Goal: Task Accomplishment & Management: Manage account settings

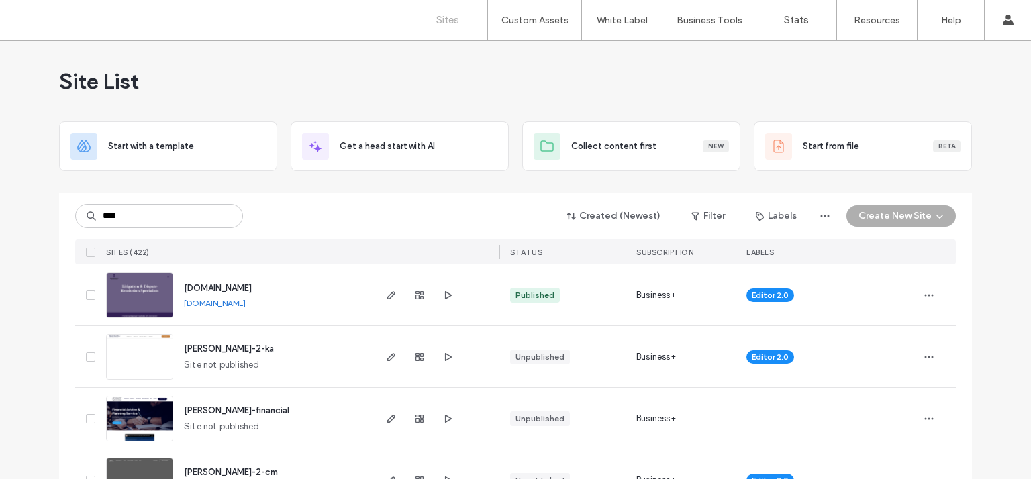
type input "****"
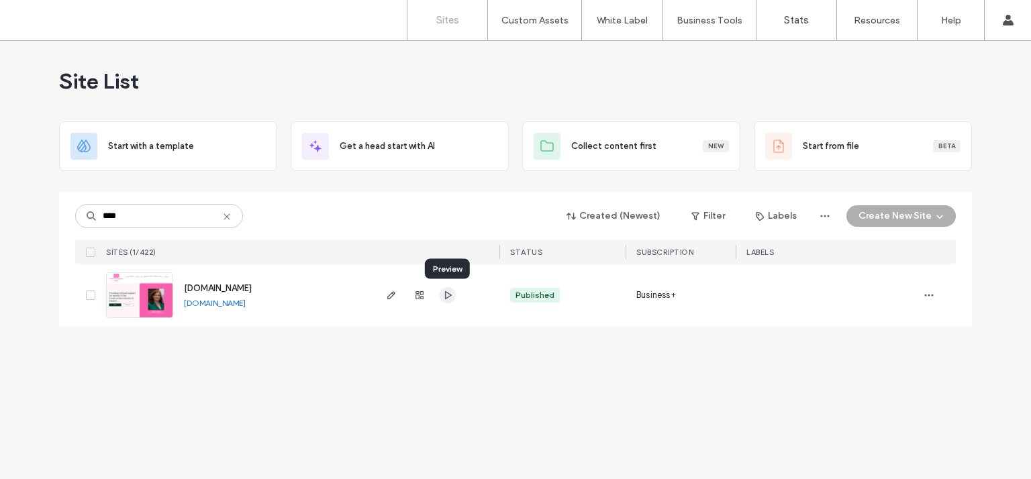
click at [446, 295] on use "button" at bounding box center [448, 295] width 7 height 8
click at [396, 296] on icon "button" at bounding box center [391, 295] width 11 height 11
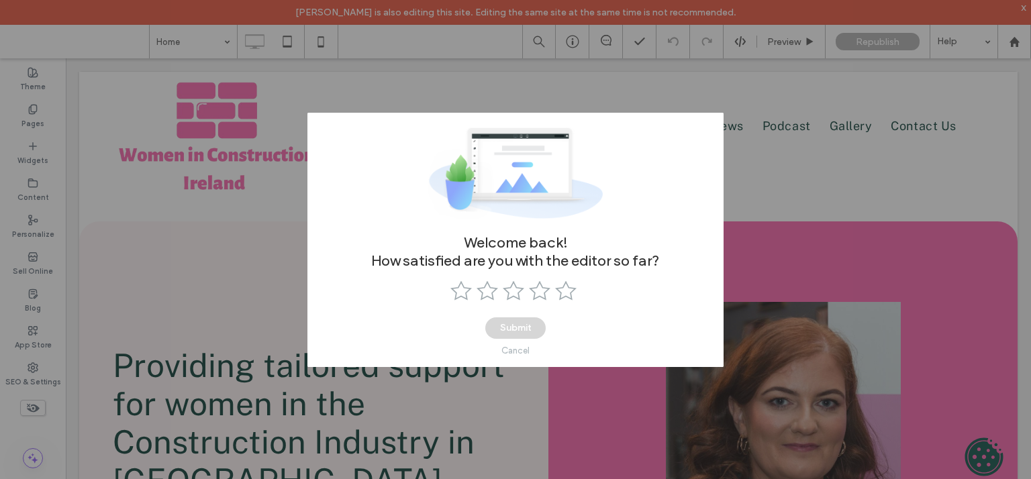
click at [509, 350] on div "Cancel" at bounding box center [515, 351] width 28 height 10
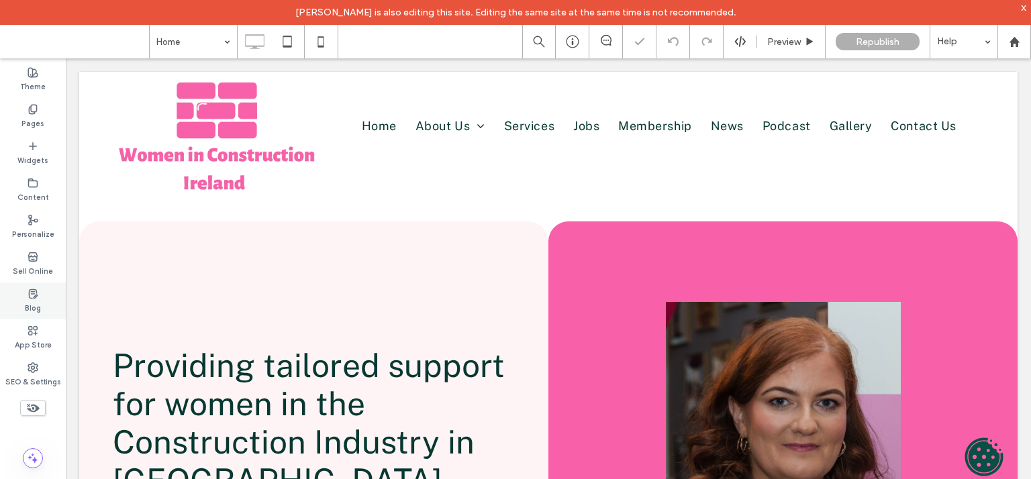
click at [34, 302] on label "Blog" at bounding box center [33, 306] width 16 height 15
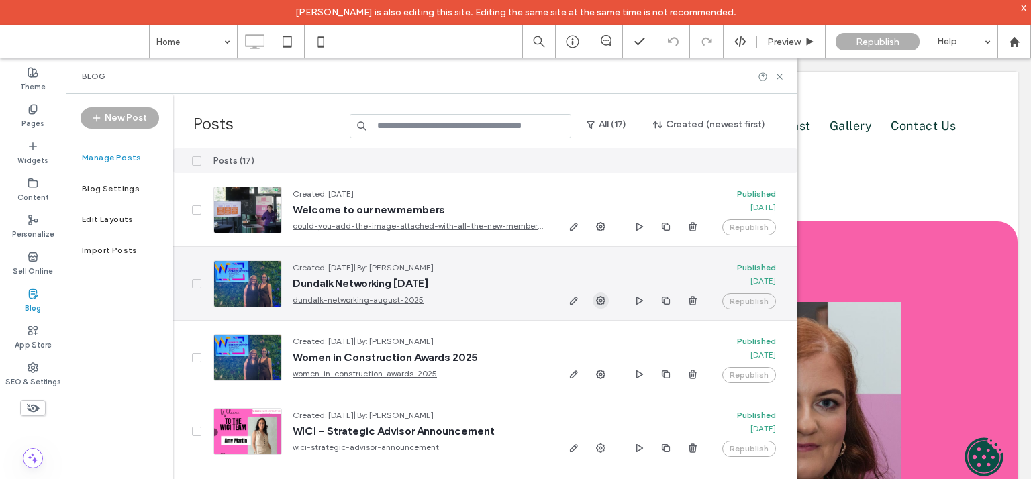
click at [604, 300] on icon "button" at bounding box center [600, 300] width 11 height 11
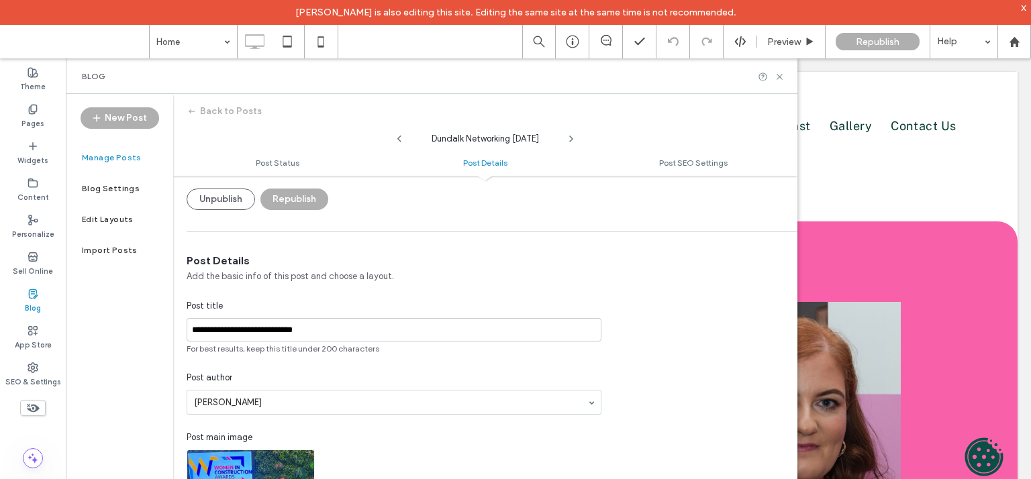
scroll to position [300, 0]
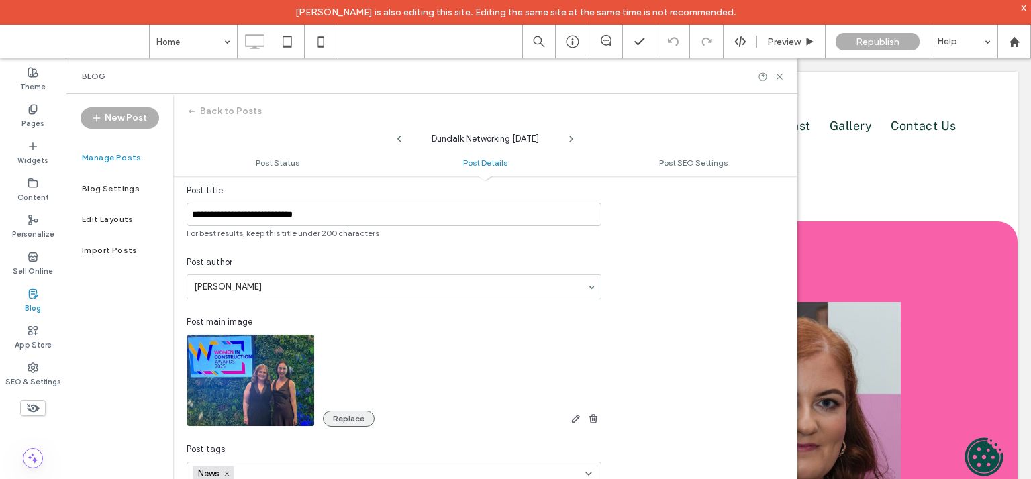
click at [348, 425] on button "Replace" at bounding box center [349, 419] width 52 height 16
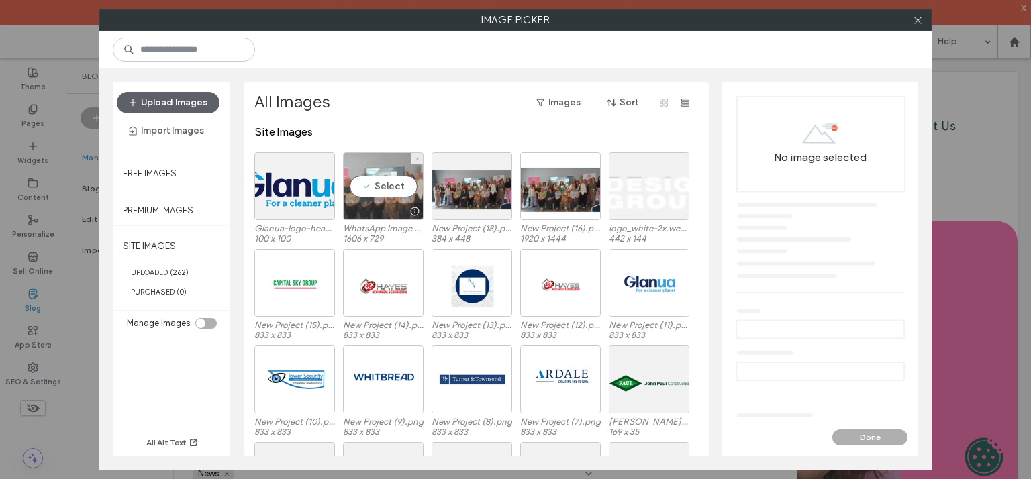
click at [385, 189] on div "Select" at bounding box center [383, 186] width 81 height 68
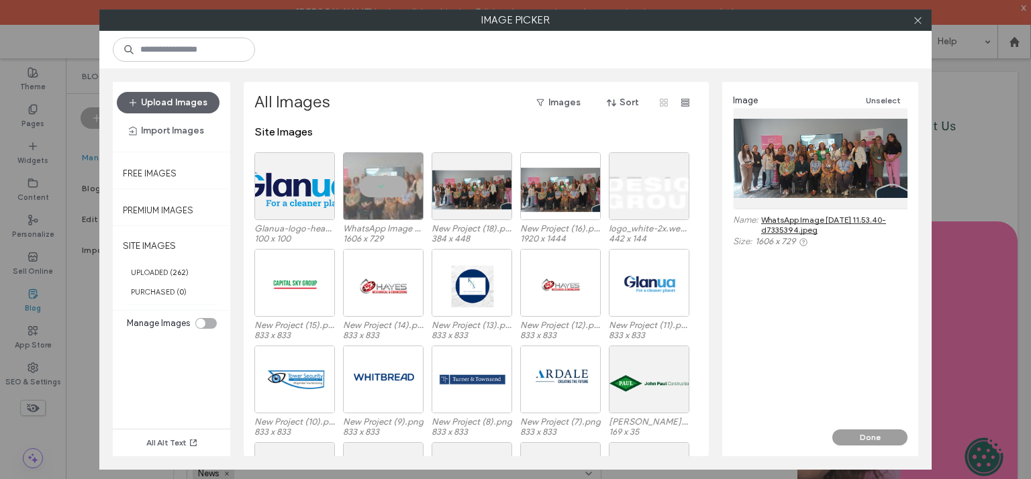
click at [866, 433] on button "Done" at bounding box center [869, 437] width 75 height 16
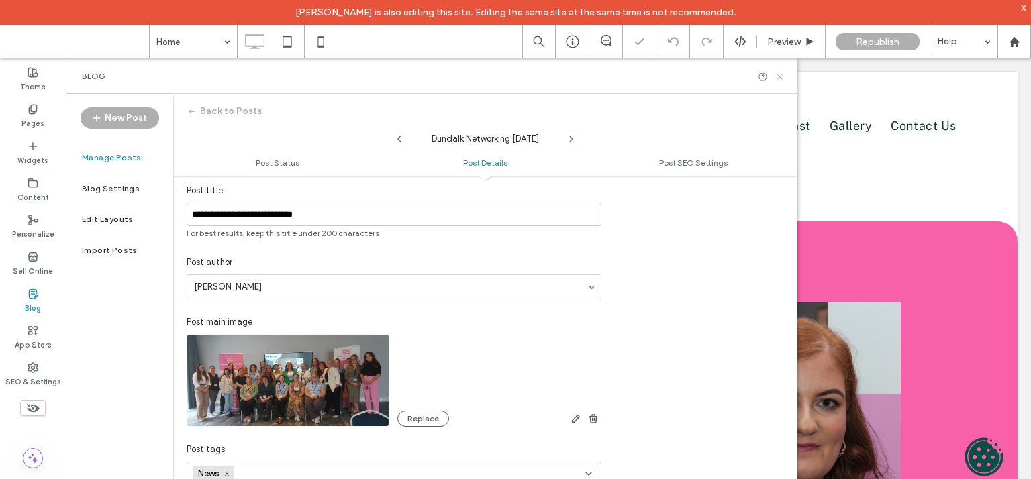
click at [777, 76] on icon at bounding box center [779, 77] width 10 height 10
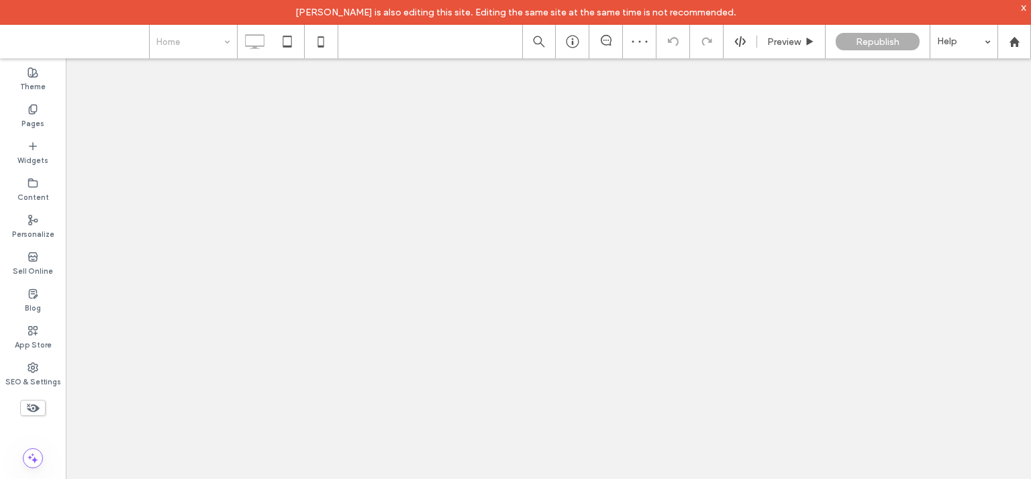
click at [200, 50] on input at bounding box center [189, 42] width 67 height 34
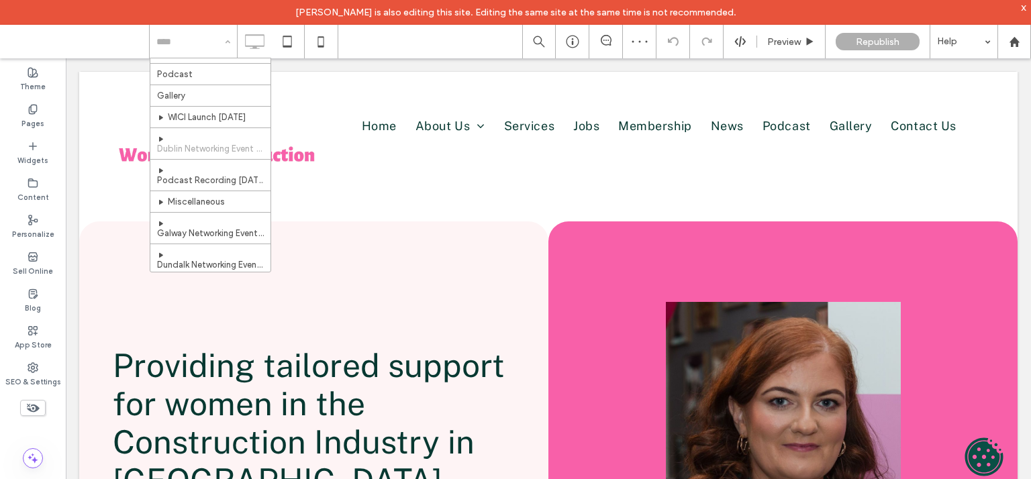
scroll to position [525, 0]
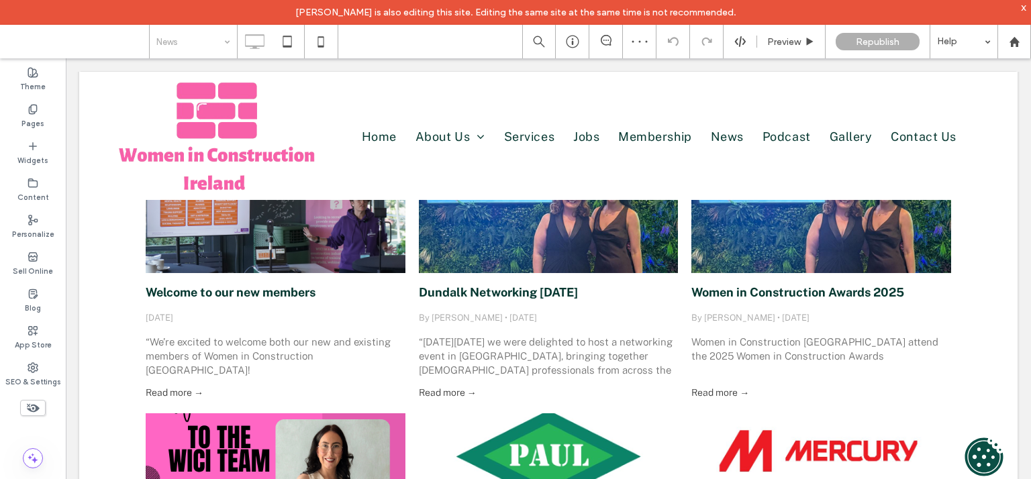
scroll to position [207, 0]
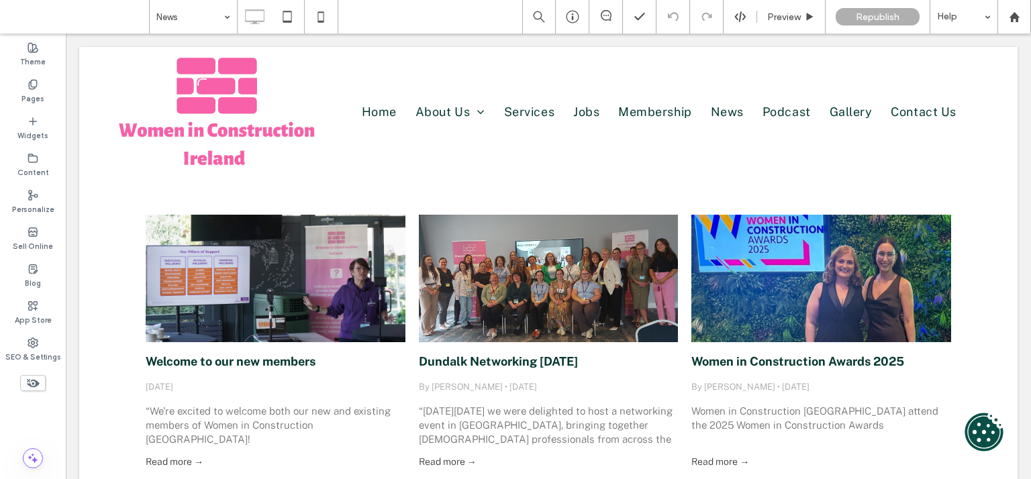
scroll to position [201, 0]
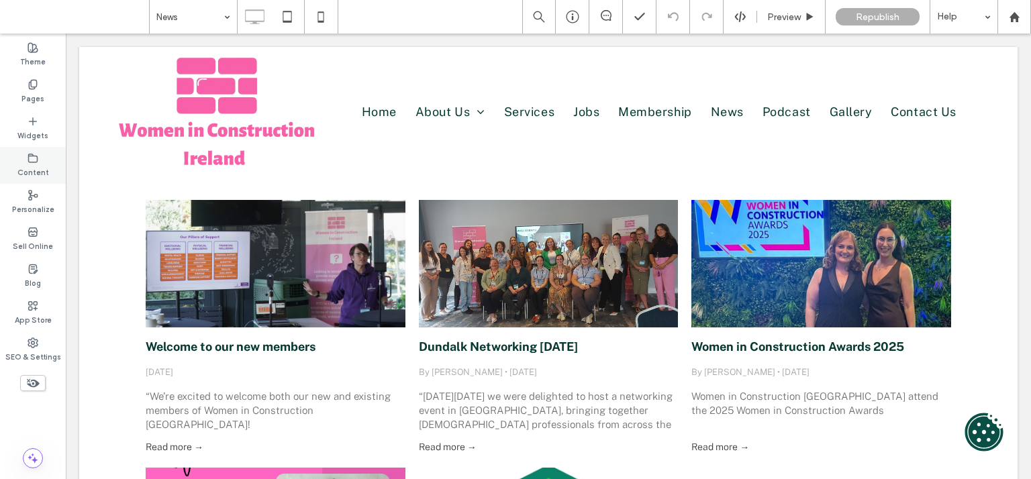
click at [34, 162] on use at bounding box center [33, 158] width 9 height 8
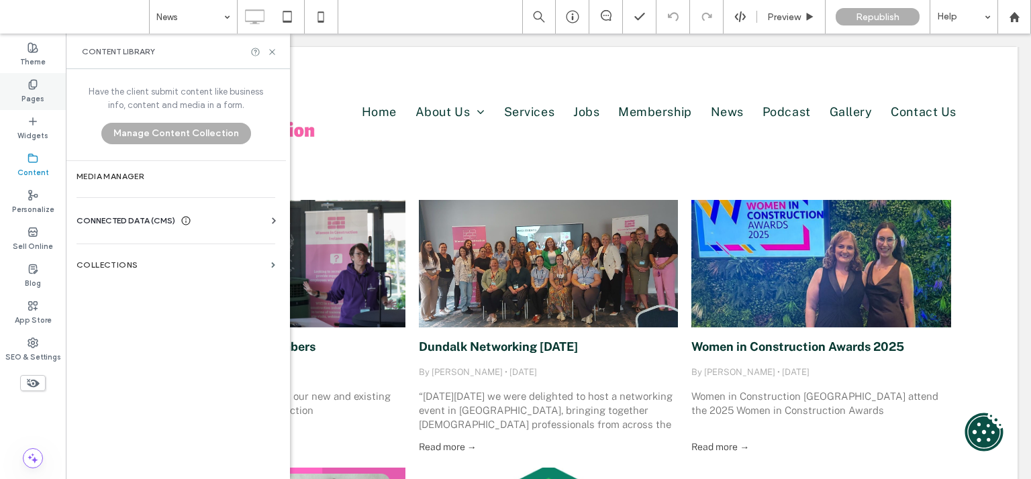
click at [39, 99] on label "Pages" at bounding box center [32, 97] width 23 height 15
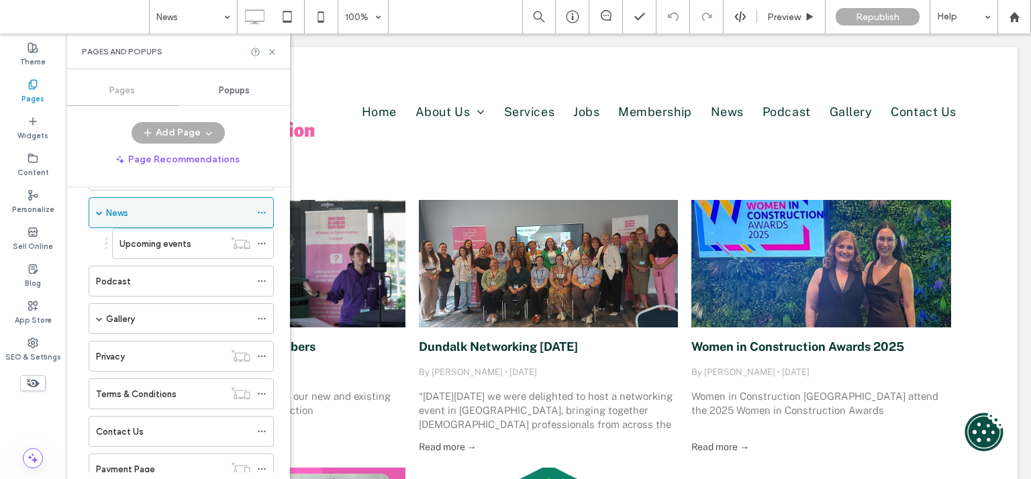
scroll to position [466, 0]
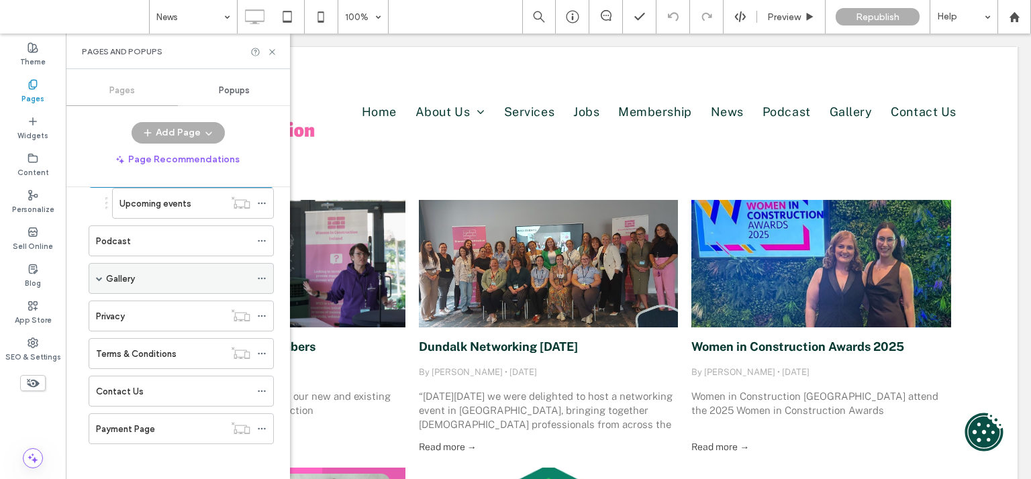
click at [102, 275] on span at bounding box center [99, 278] width 7 height 7
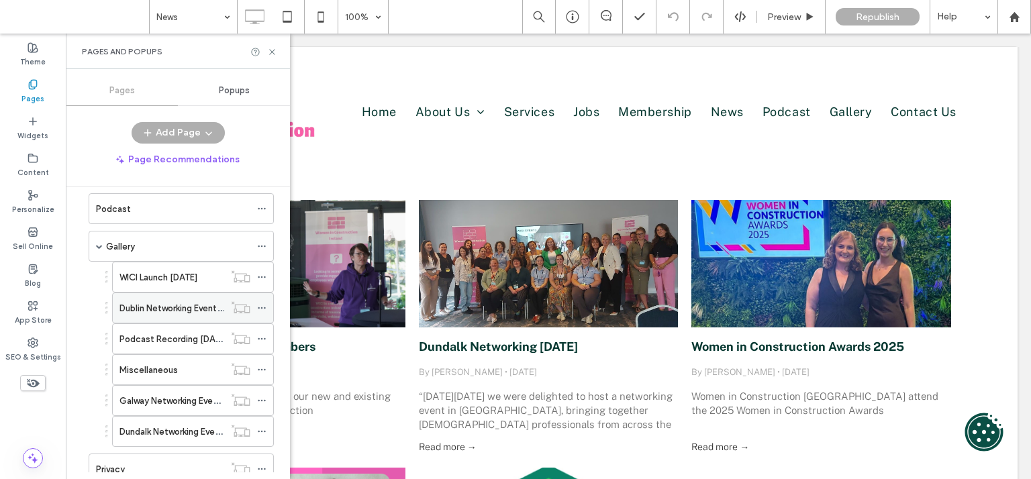
scroll to position [493, 0]
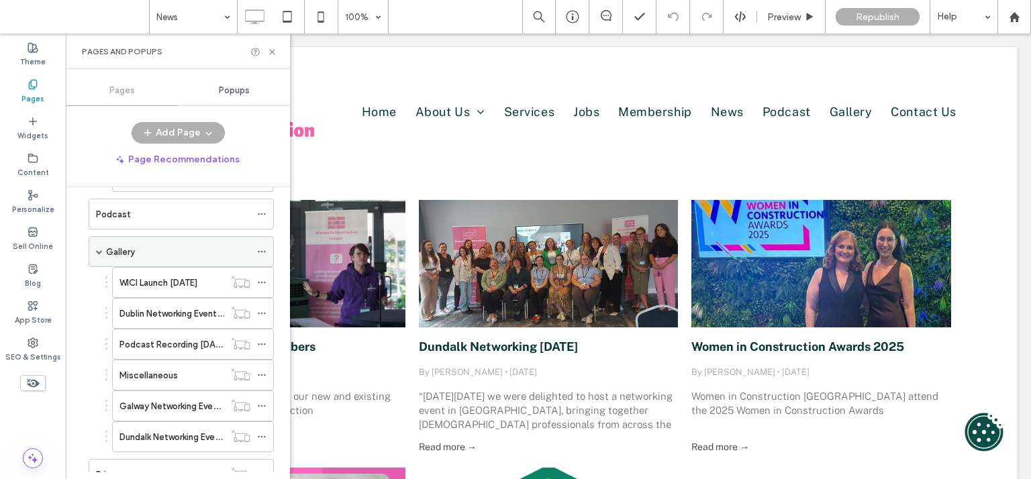
click at [195, 251] on div "Gallery" at bounding box center [178, 252] width 144 height 14
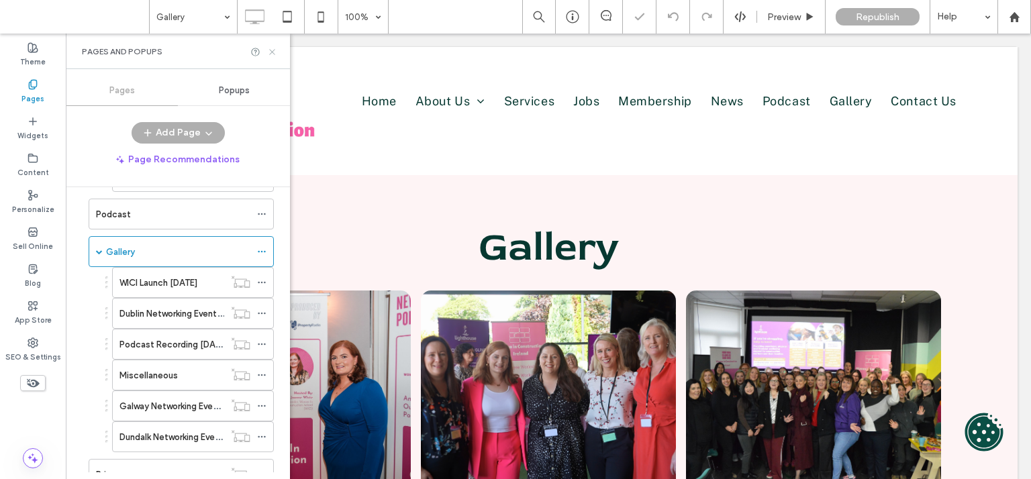
click at [270, 54] on use at bounding box center [271, 51] width 5 height 5
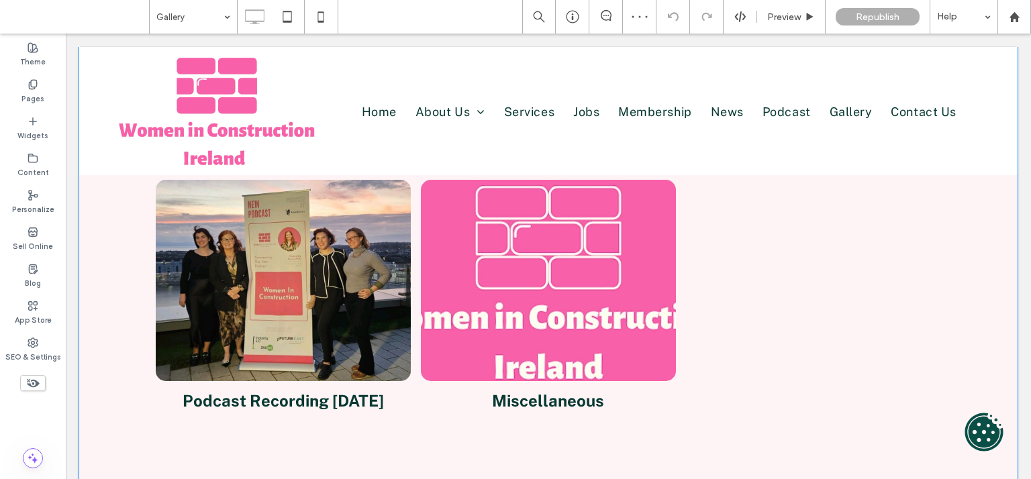
scroll to position [388, 0]
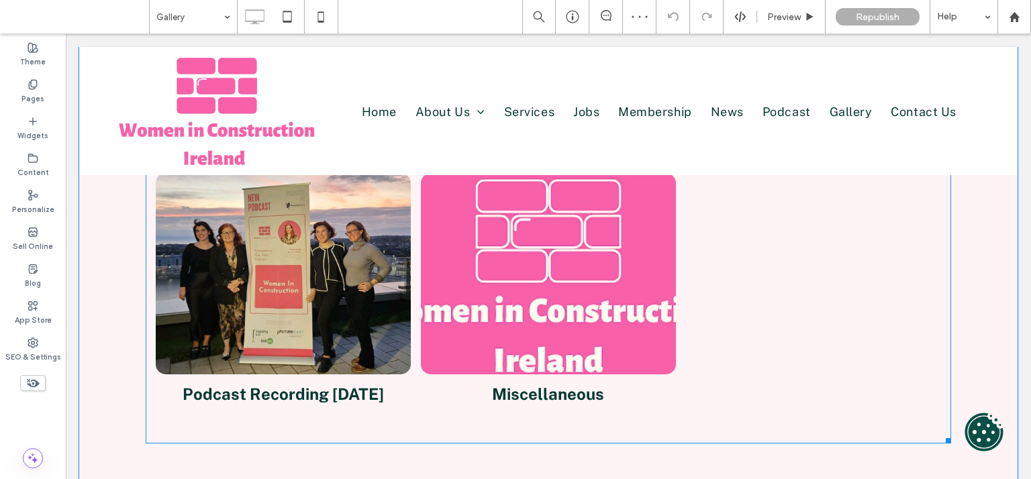
click at [819, 289] on div at bounding box center [812, 303] width 265 height 270
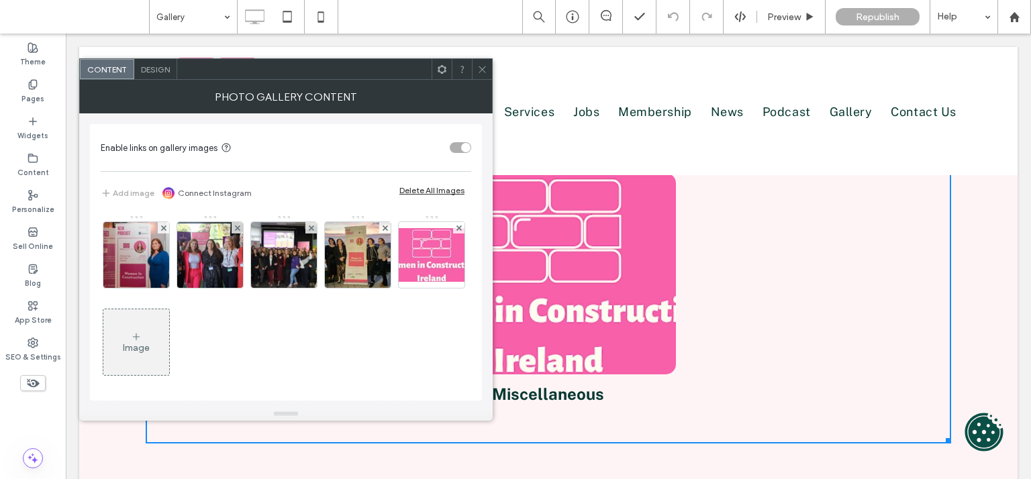
click at [150, 345] on div "Image" at bounding box center [136, 347] width 27 height 11
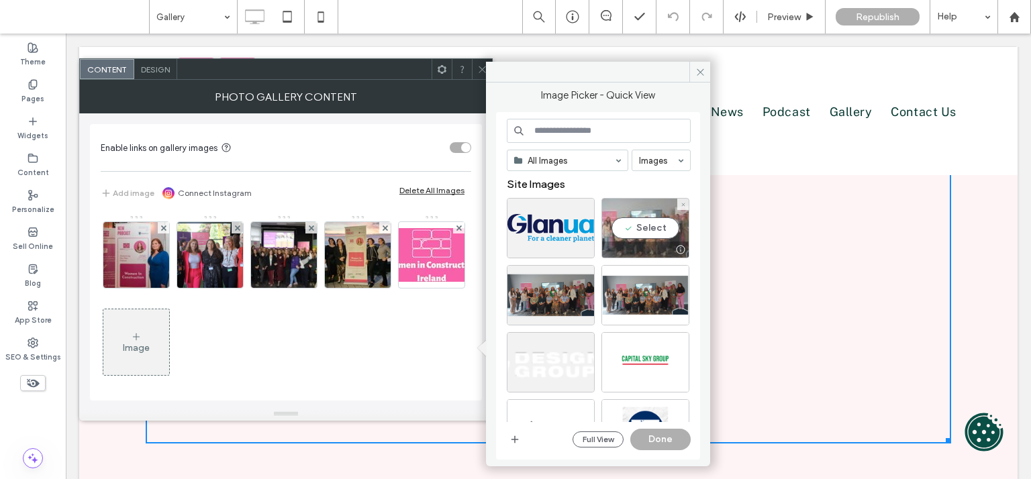
click at [641, 238] on div "Select" at bounding box center [645, 228] width 88 height 60
click at [654, 439] on button "Done" at bounding box center [660, 439] width 60 height 21
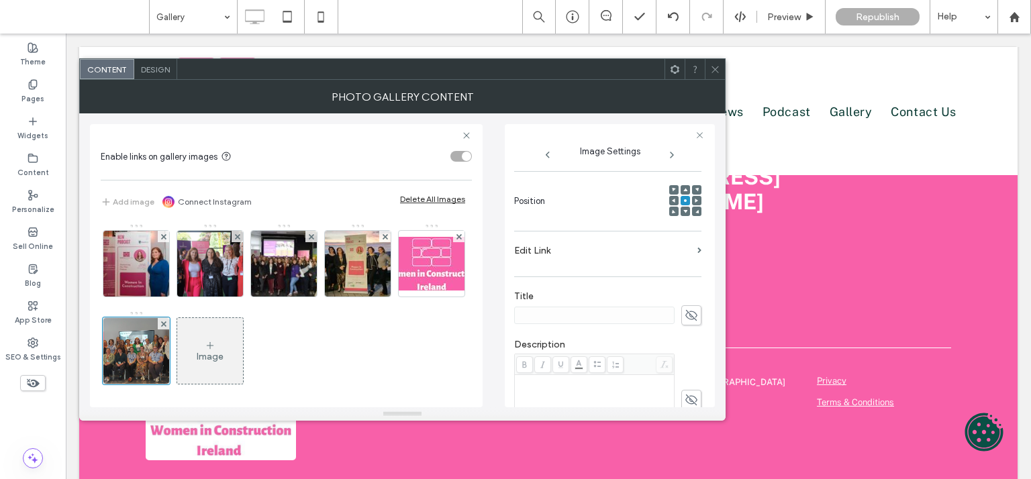
scroll to position [210, 0]
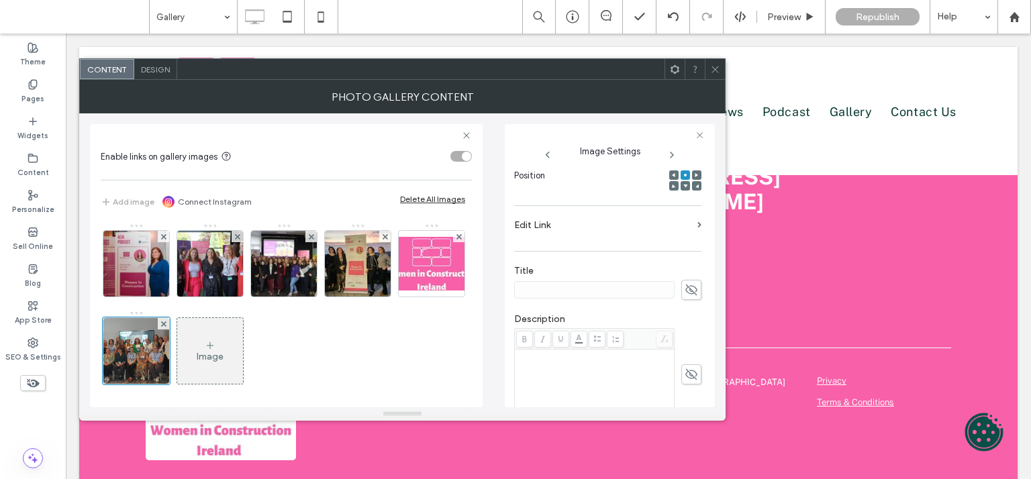
click at [686, 297] on icon at bounding box center [690, 289] width 13 height 15
click at [603, 299] on input at bounding box center [594, 289] width 160 height 17
paste input "**********"
type input "**********"
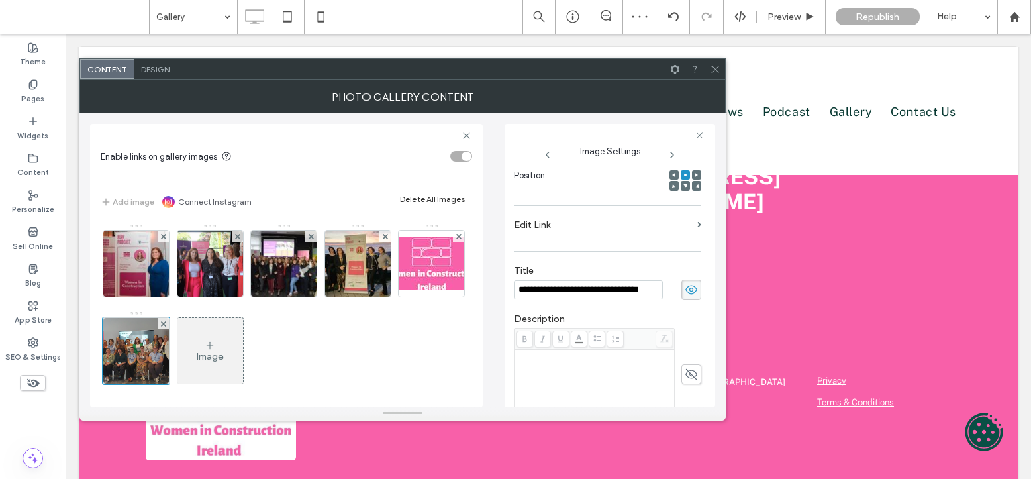
click at [672, 244] on section "Edit Link" at bounding box center [607, 229] width 187 height 32
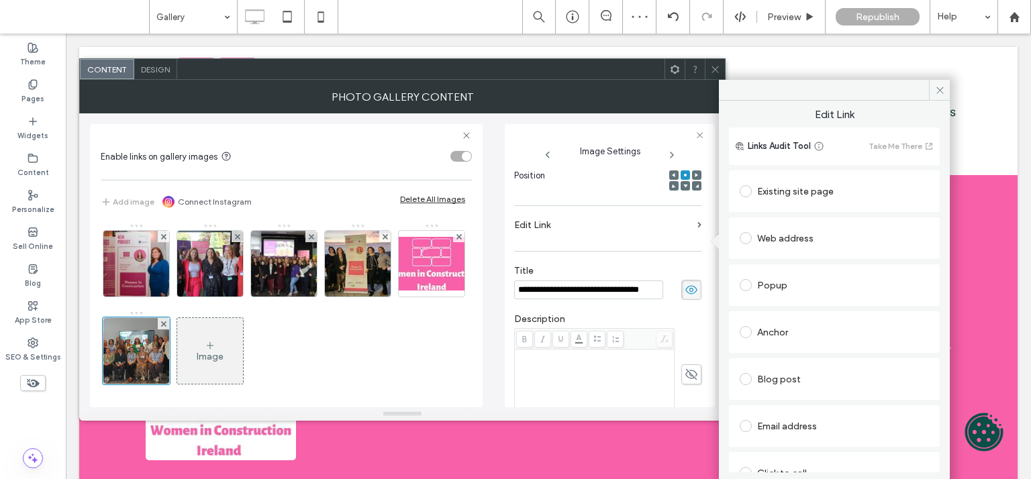
click at [789, 239] on div "Web address" at bounding box center [833, 237] width 189 height 21
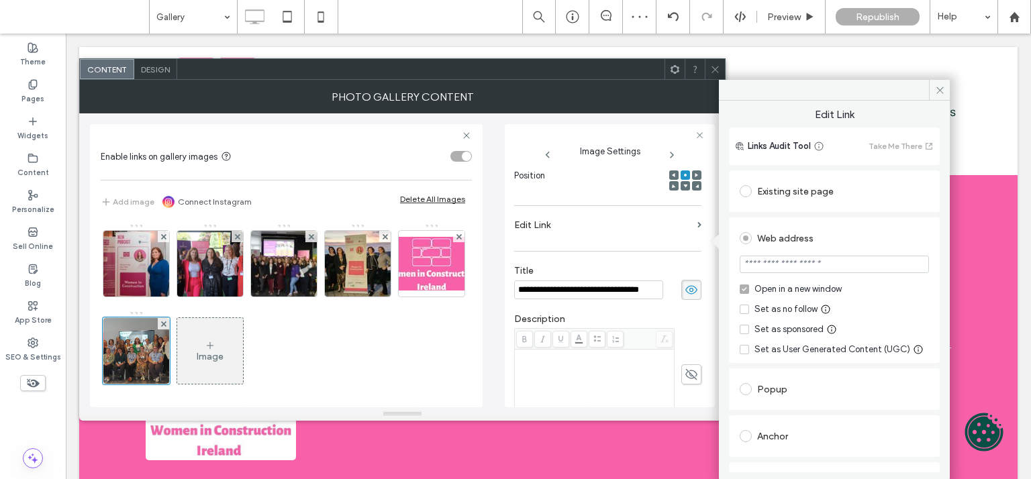
click at [799, 195] on div "Existing site page" at bounding box center [833, 190] width 189 height 21
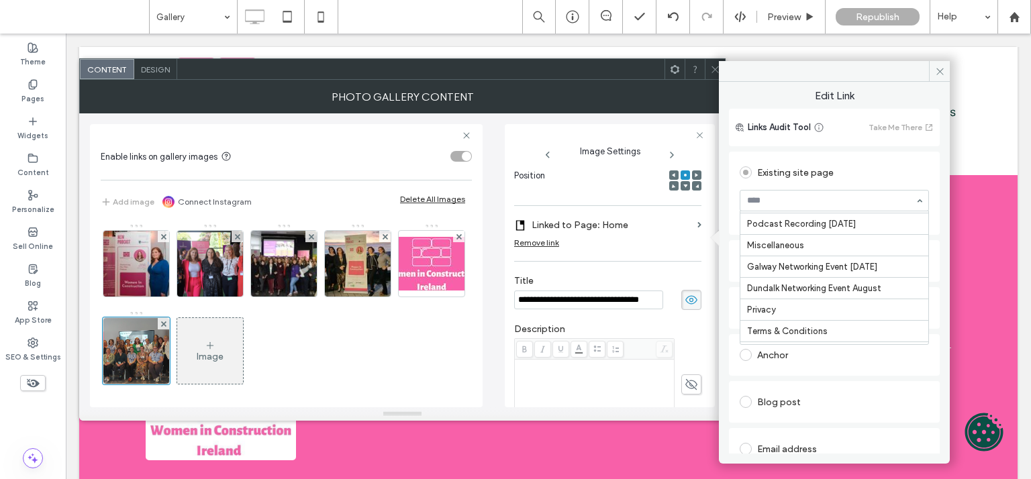
scroll to position [693, 0]
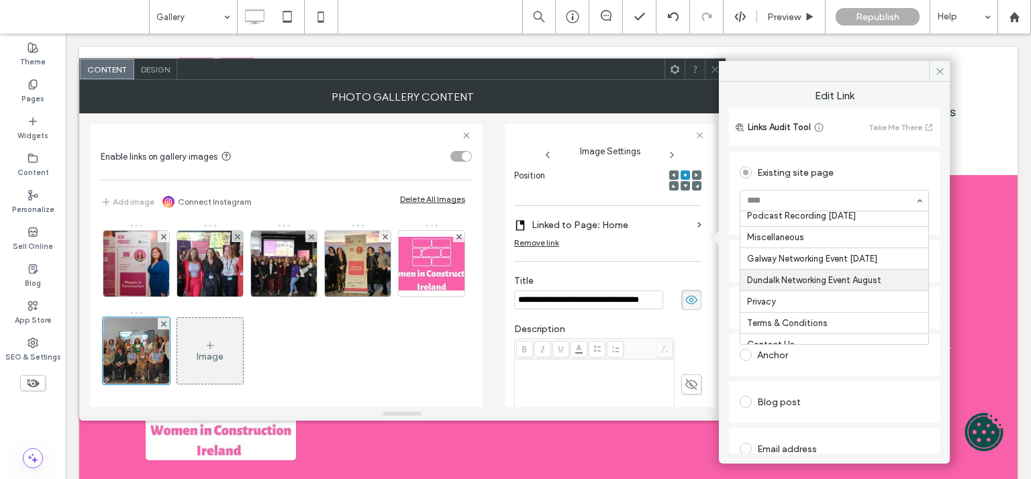
drag, startPoint x: 868, startPoint y: 302, endPoint x: 913, endPoint y: 293, distance: 45.9
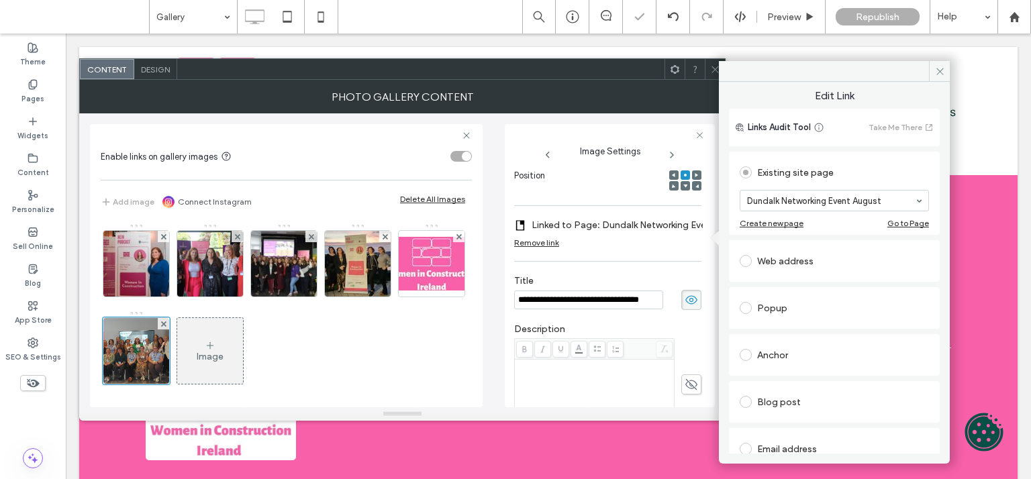
click at [713, 68] on icon at bounding box center [715, 69] width 10 height 10
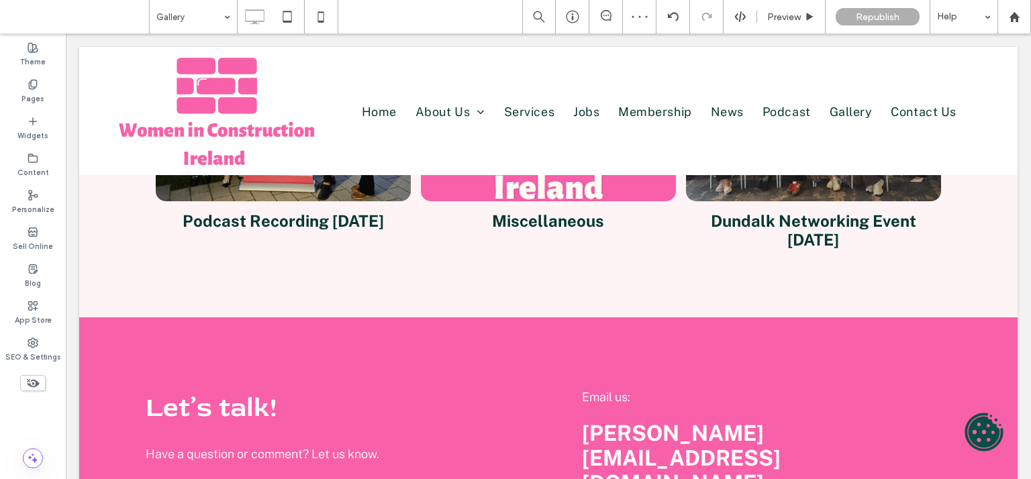
scroll to position [562, 0]
click at [44, 81] on div "Pages" at bounding box center [33, 91] width 66 height 37
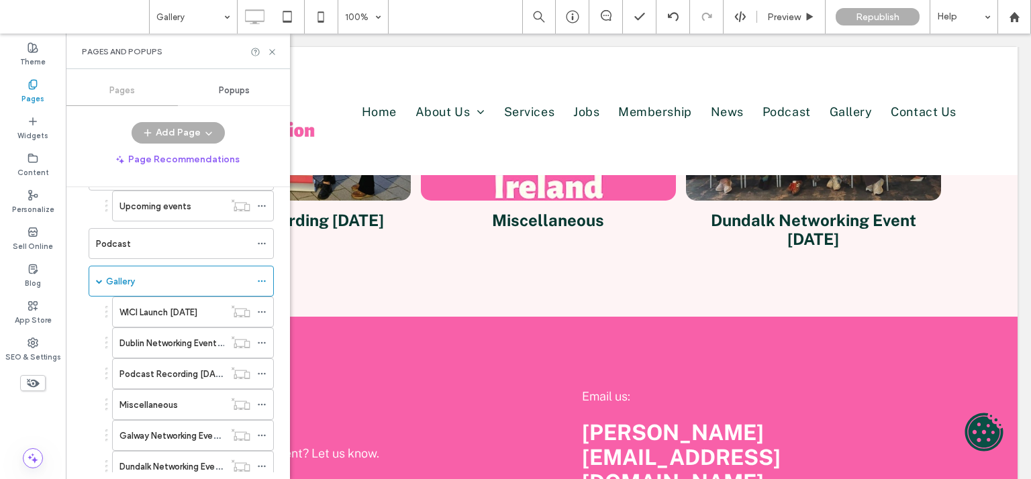
scroll to position [519, 0]
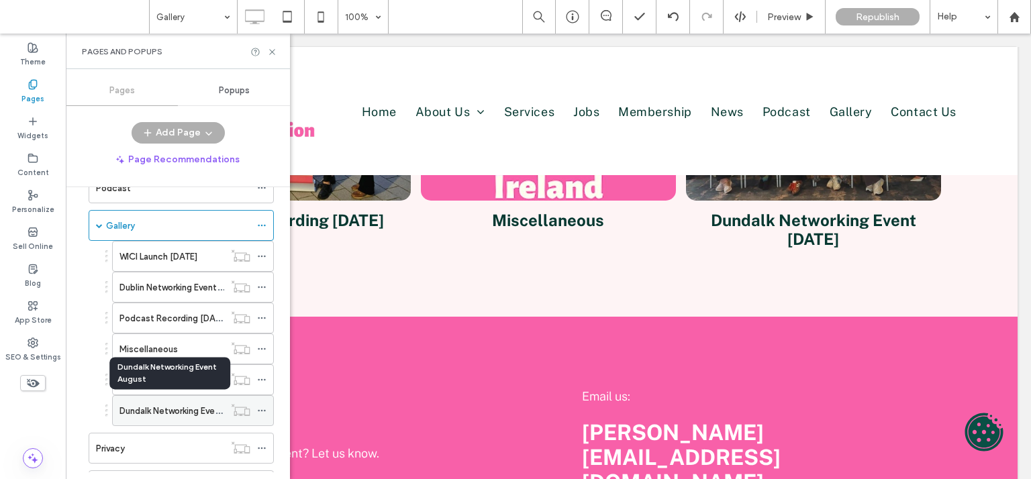
click at [157, 409] on label "Dundalk Networking Event August" at bounding box center [186, 410] width 135 height 23
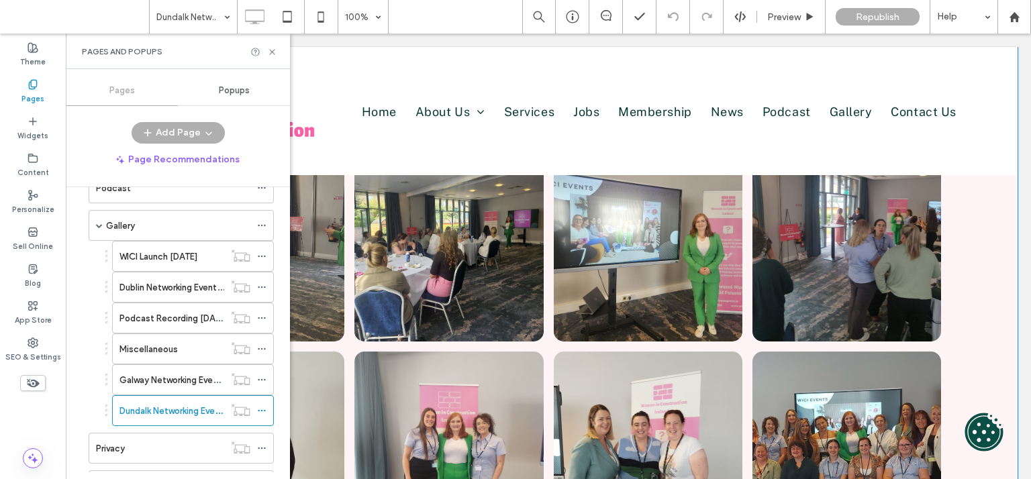
scroll to position [149, 0]
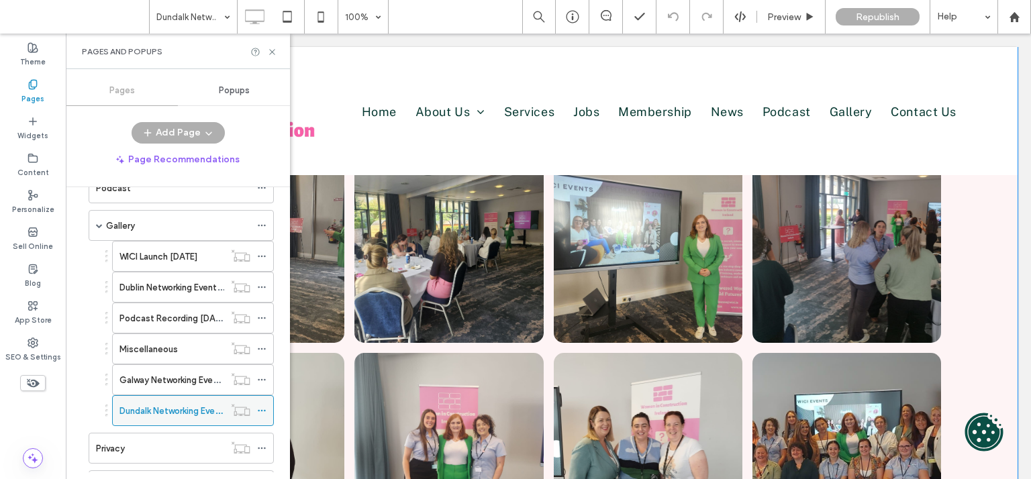
click at [257, 406] on icon at bounding box center [261, 410] width 9 height 9
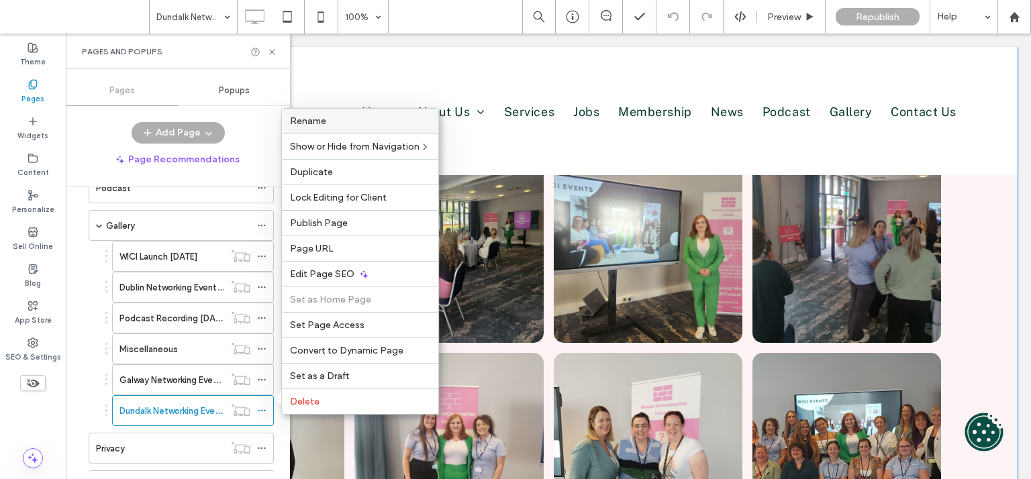
click at [311, 126] on span "Rename" at bounding box center [308, 120] width 36 height 11
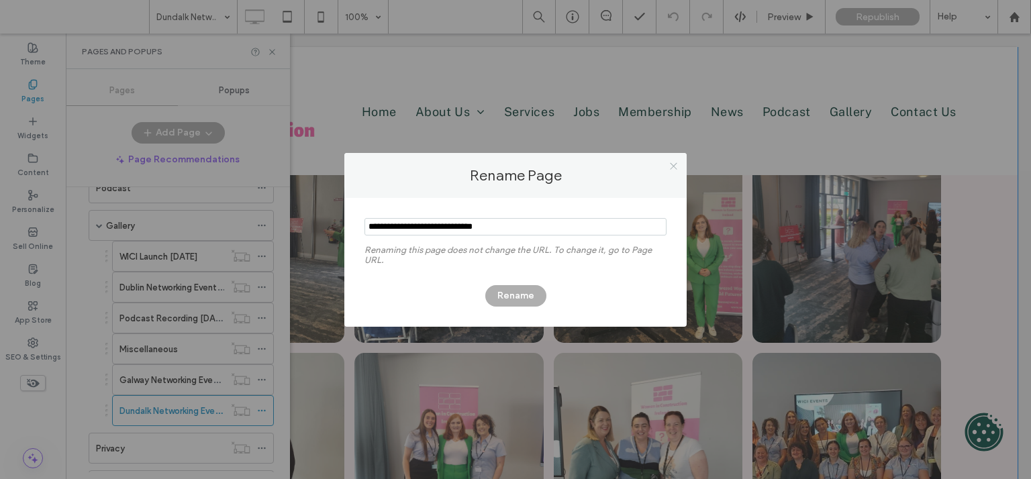
click at [672, 167] on icon at bounding box center [673, 166] width 10 height 10
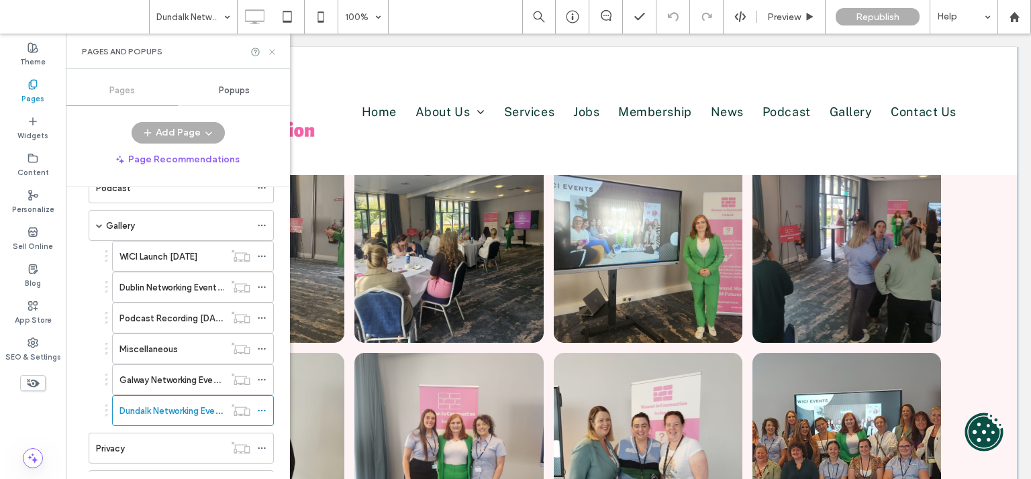
click at [272, 52] on use at bounding box center [271, 51] width 5 height 5
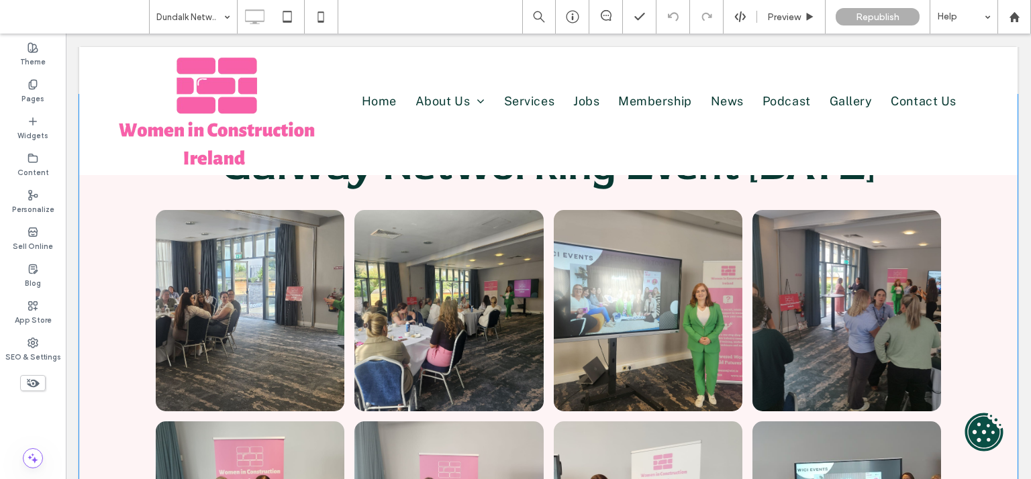
scroll to position [0, 0]
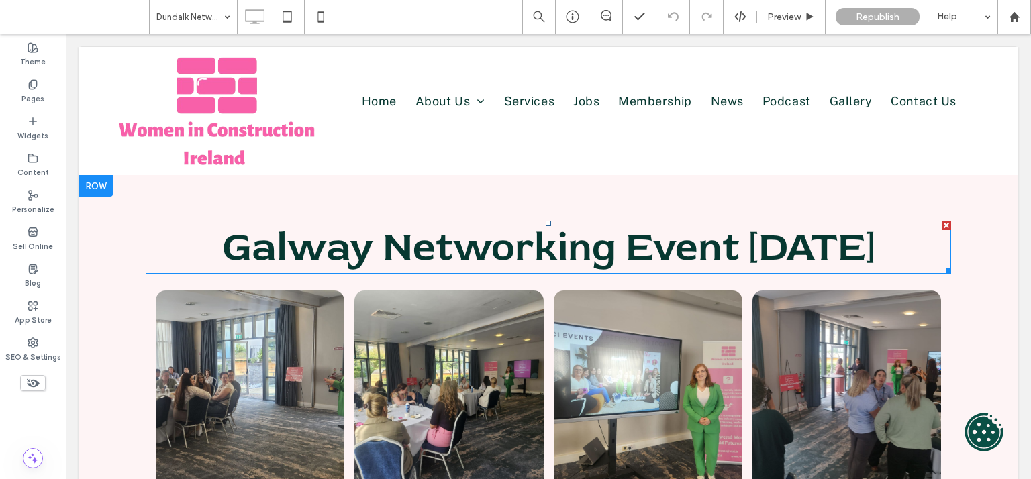
click at [511, 246] on span "Galway Networking Event [DATE]" at bounding box center [548, 247] width 652 height 50
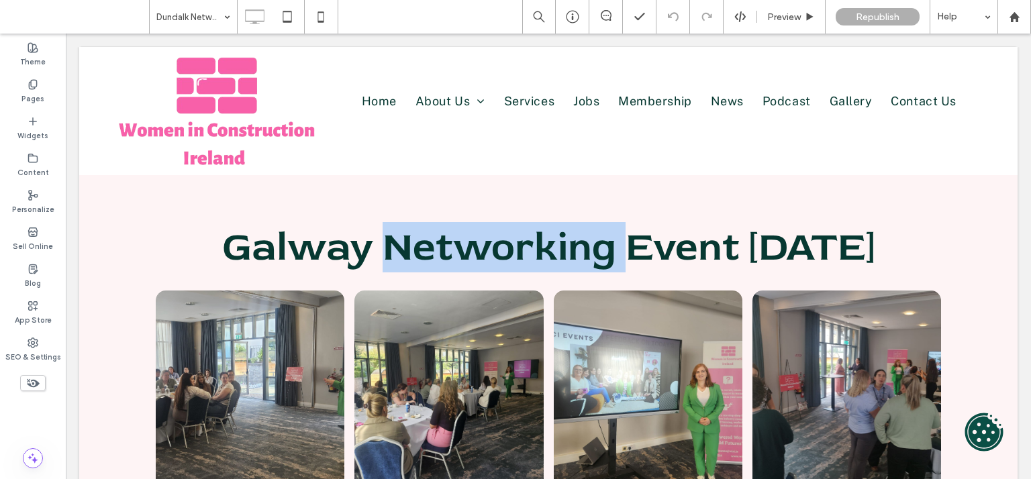
click at [511, 246] on span "Galway Networking Event [DATE]" at bounding box center [548, 247] width 652 height 50
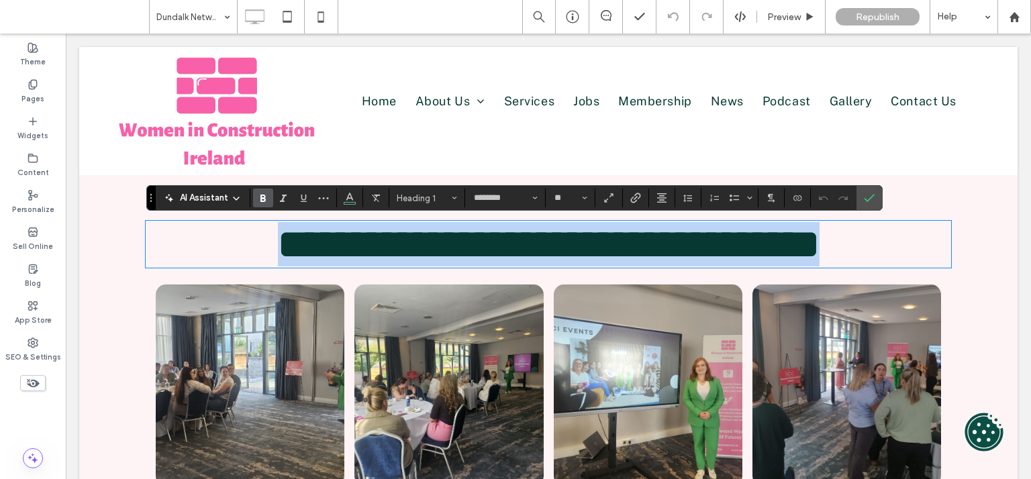
click at [819, 249] on span "**********" at bounding box center [548, 244] width 541 height 40
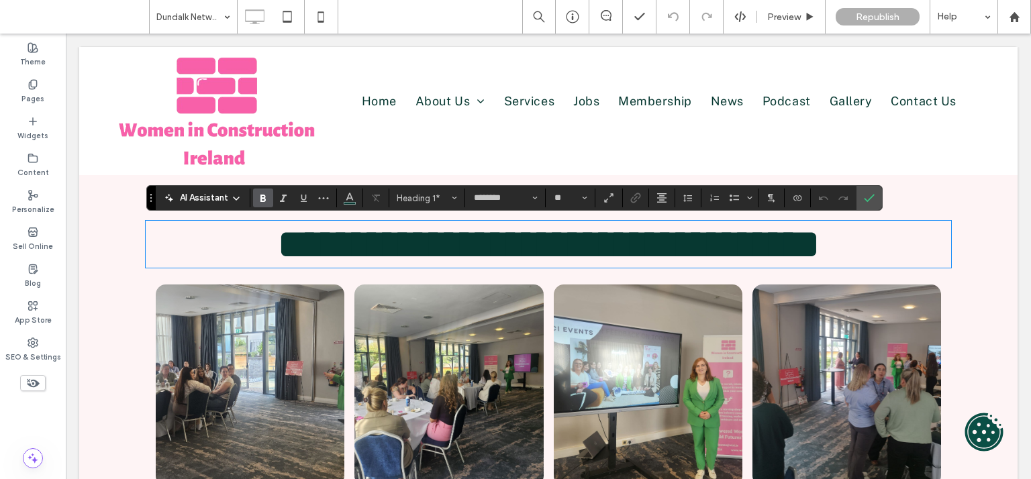
type input "**********"
type input "**"
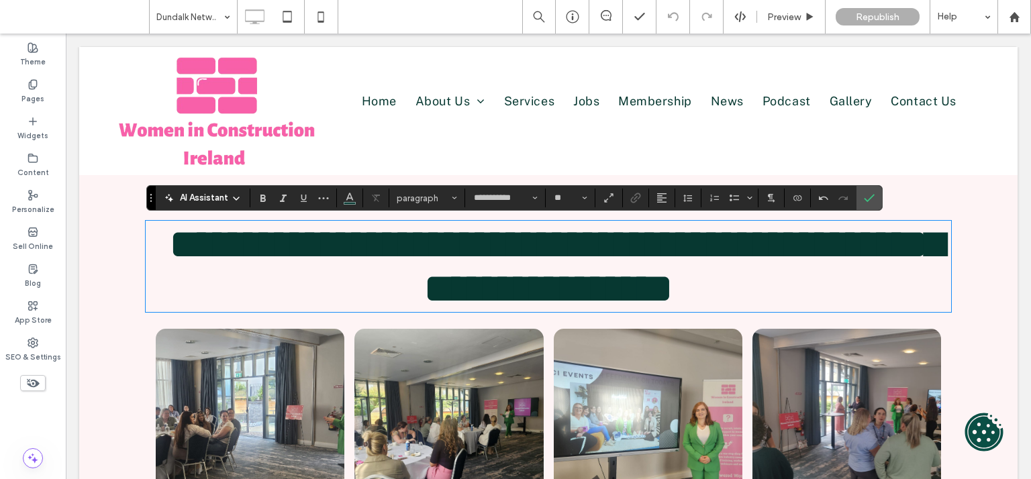
type input "********"
type input "**"
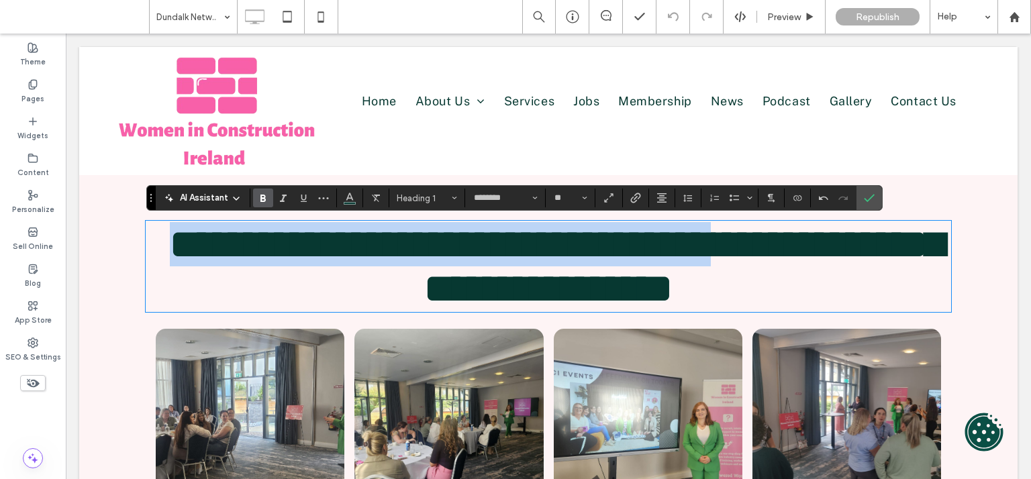
drag, startPoint x: 254, startPoint y: 299, endPoint x: 122, endPoint y: 246, distance: 142.2
click at [146, 246] on div "**********" at bounding box center [548, 266] width 805 height 89
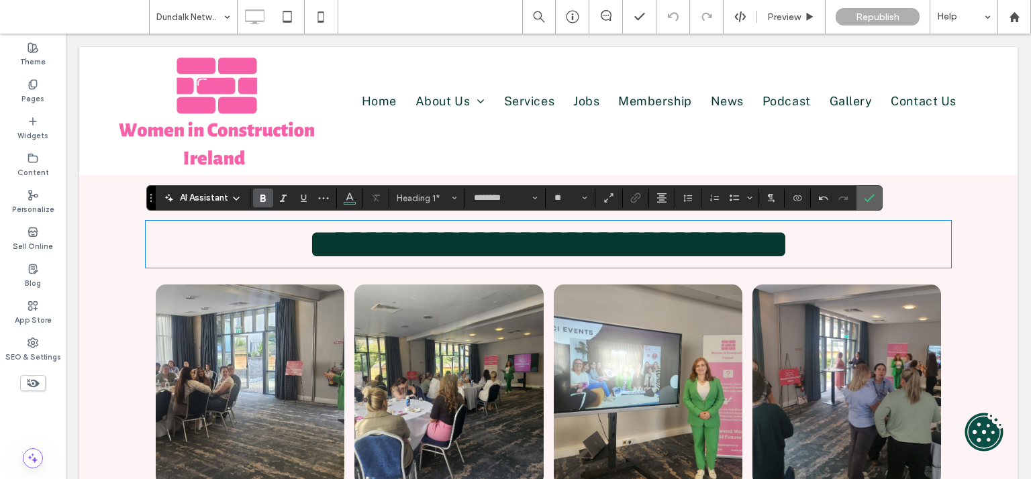
click at [866, 199] on icon "Confirm" at bounding box center [869, 198] width 11 height 11
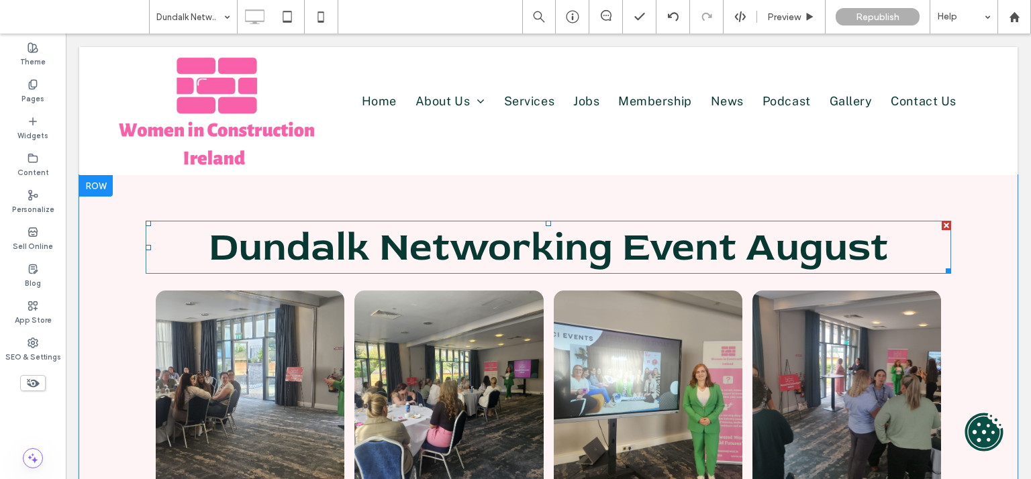
click at [895, 253] on h1 "Dundalk Networking Event August" at bounding box center [548, 247] width 805 height 50
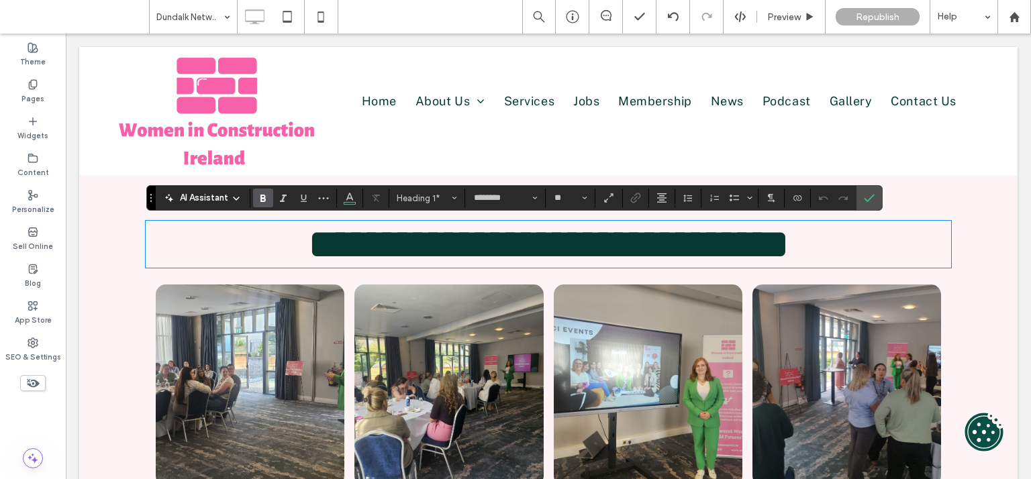
click at [898, 253] on h1 "**********" at bounding box center [548, 244] width 805 height 44
type input "**********"
type input "**"
click at [870, 201] on icon "Confirm" at bounding box center [869, 198] width 11 height 11
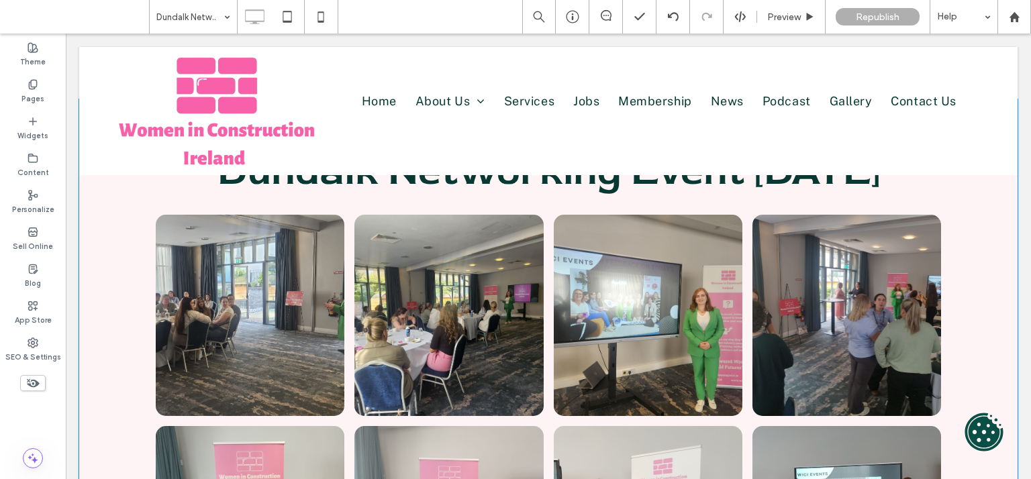
scroll to position [77, 0]
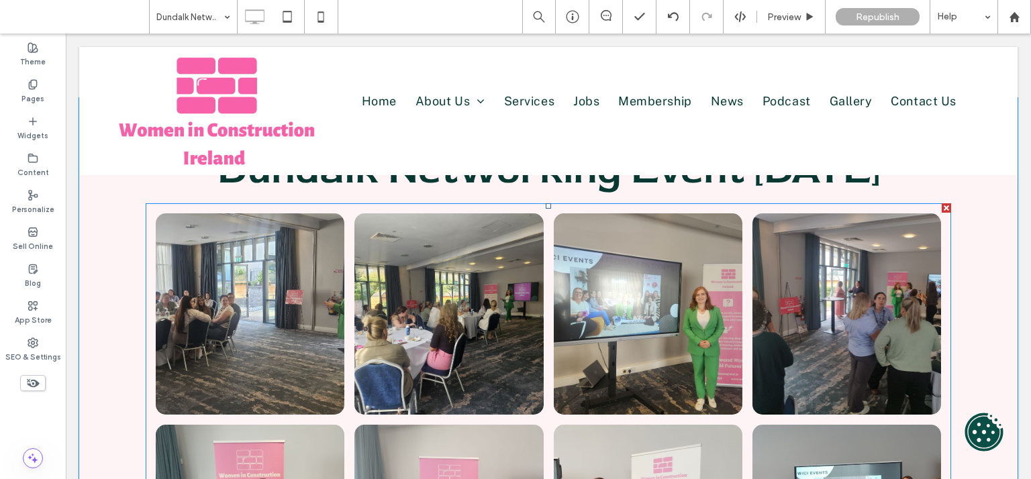
click at [562, 347] on link at bounding box center [648, 313] width 189 height 201
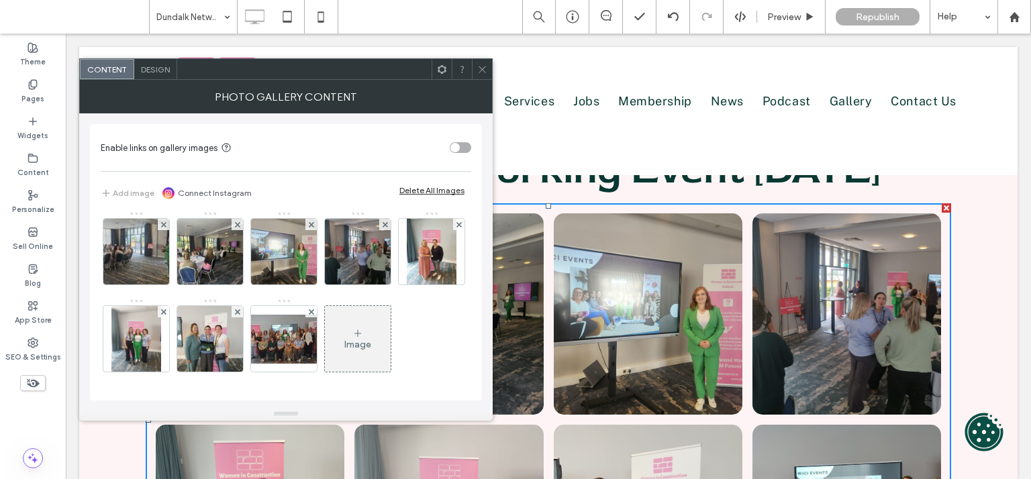
scroll to position [0, 0]
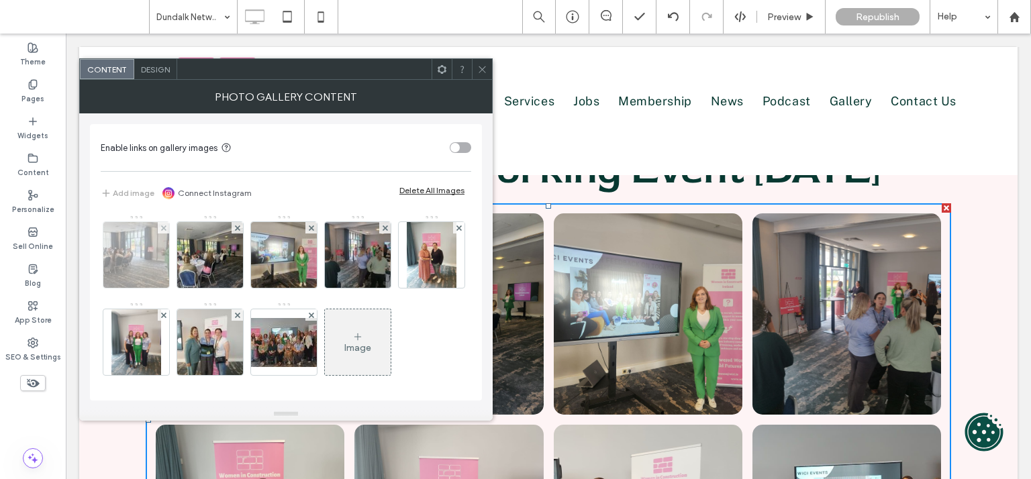
click at [160, 227] on div at bounding box center [163, 227] width 11 height 11
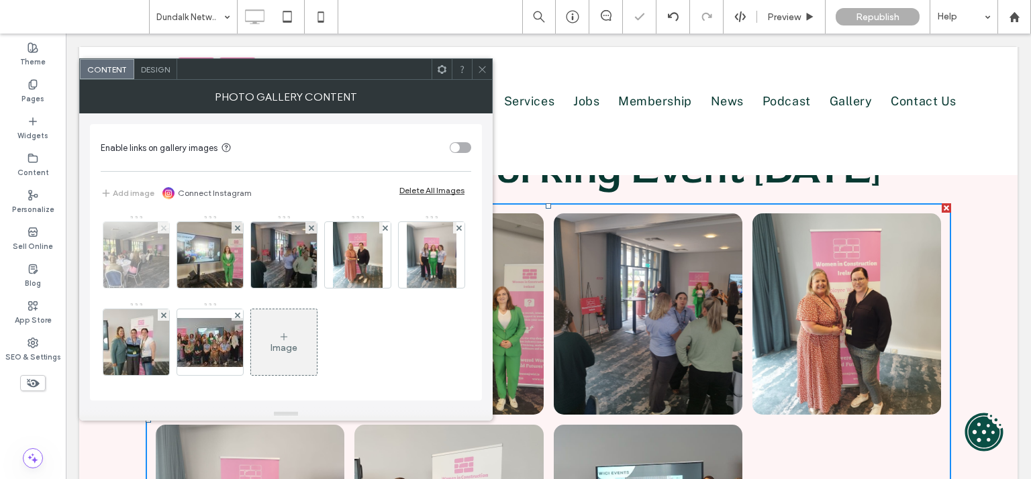
click at [164, 227] on use at bounding box center [162, 227] width 5 height 5
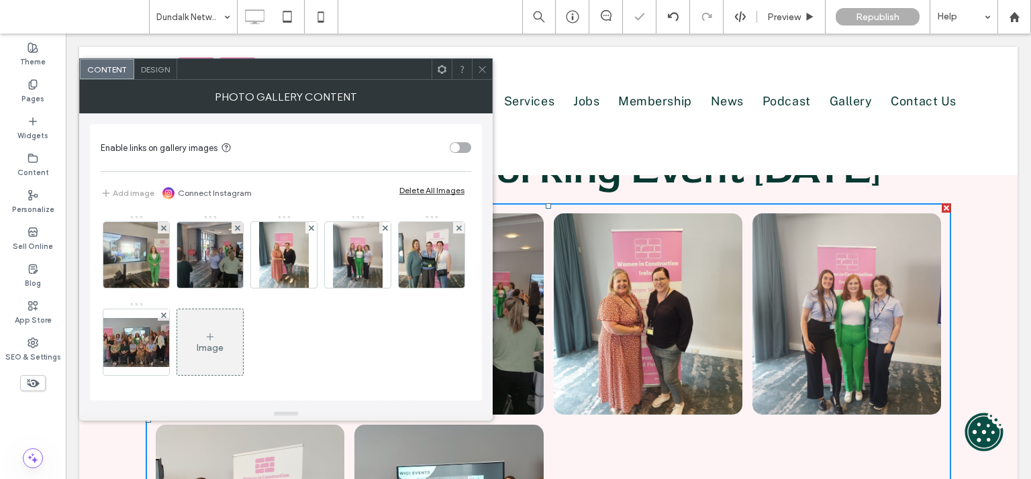
click at [164, 227] on use at bounding box center [162, 227] width 5 height 5
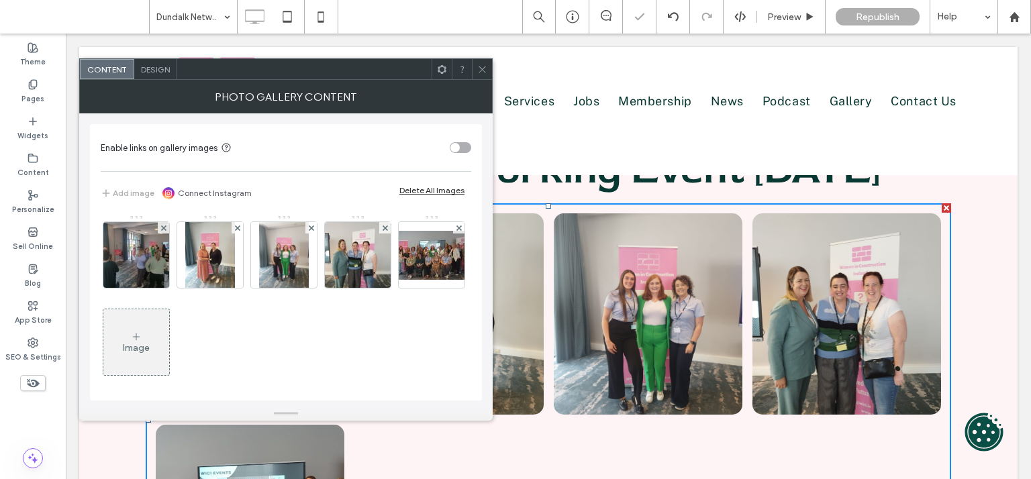
click at [164, 227] on use at bounding box center [162, 227] width 5 height 5
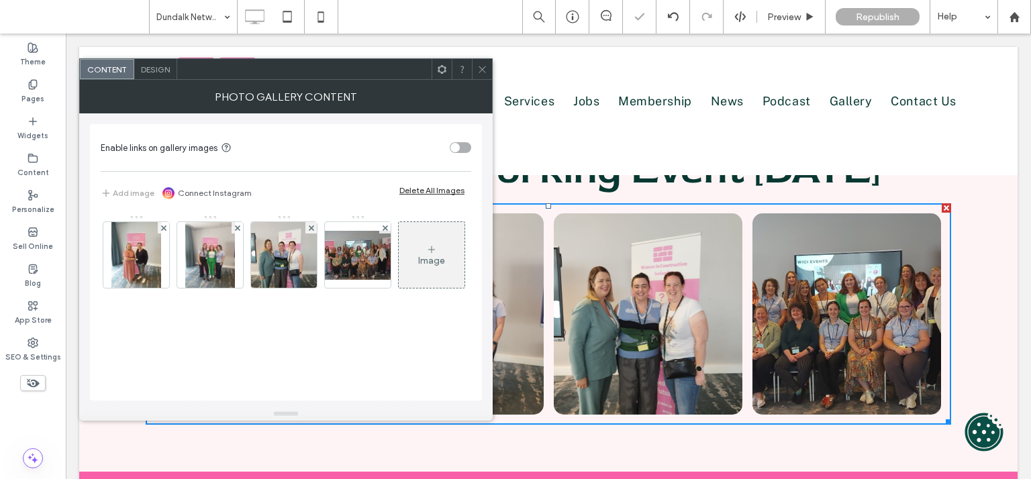
click at [164, 227] on use at bounding box center [162, 227] width 5 height 5
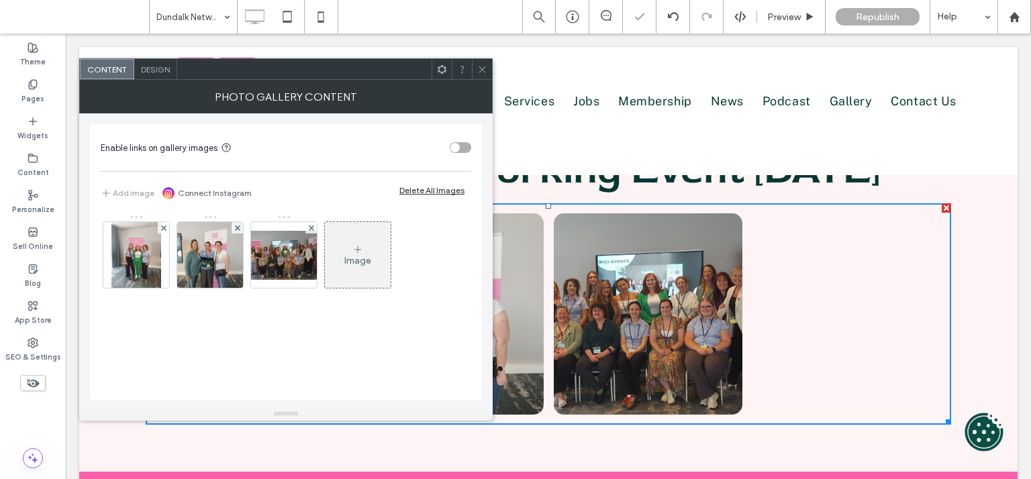
click at [164, 227] on use at bounding box center [162, 227] width 5 height 5
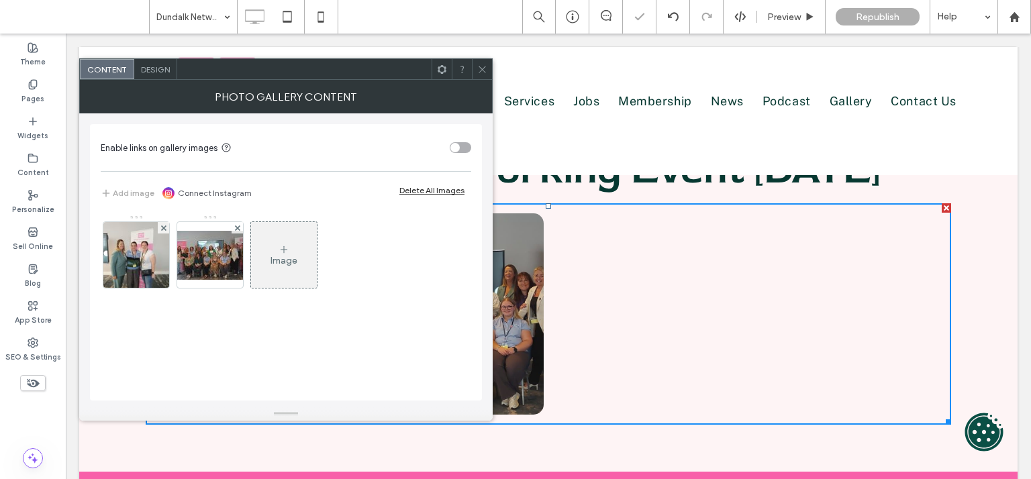
click at [164, 227] on use at bounding box center [162, 227] width 5 height 5
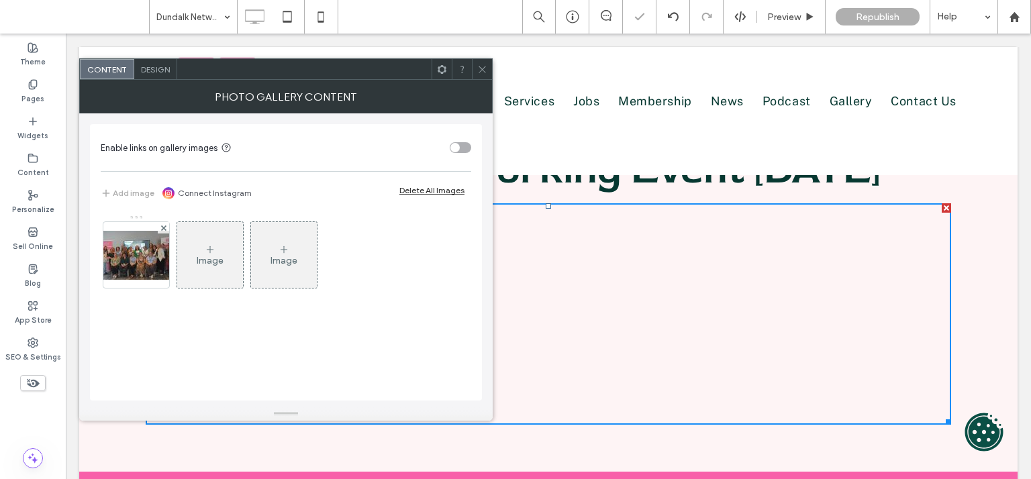
click at [164, 227] on use at bounding box center [162, 227] width 5 height 5
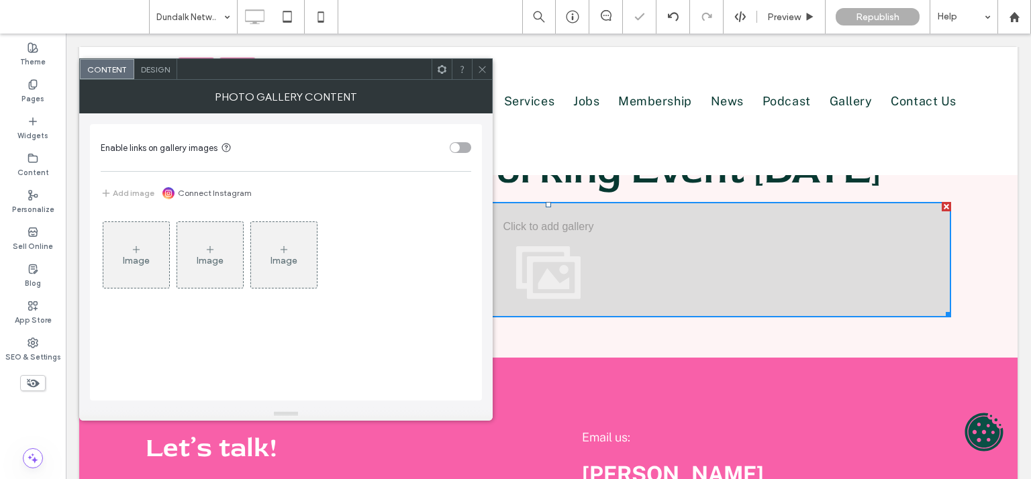
click at [152, 254] on div "Image" at bounding box center [136, 254] width 66 height 63
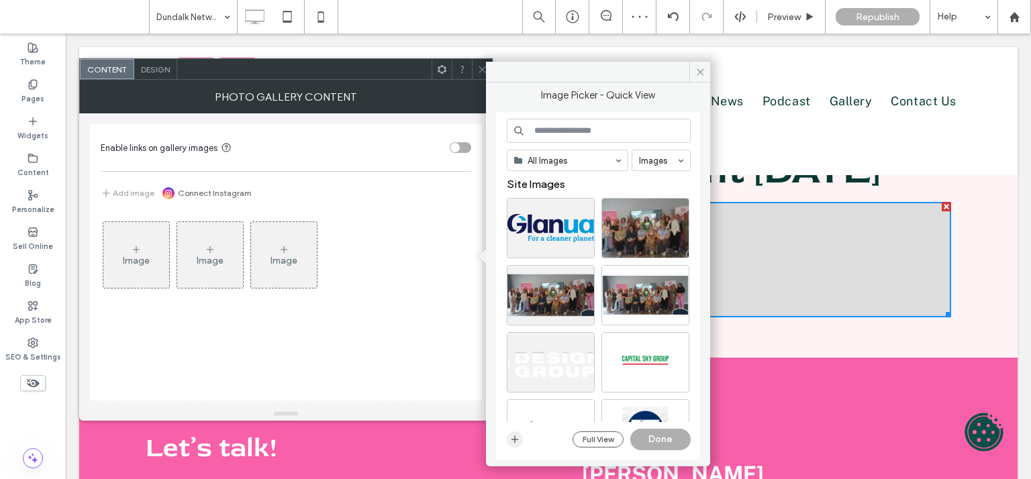
click at [516, 440] on icon "button" at bounding box center [514, 439] width 11 height 11
click at [672, 133] on input at bounding box center [599, 131] width 184 height 24
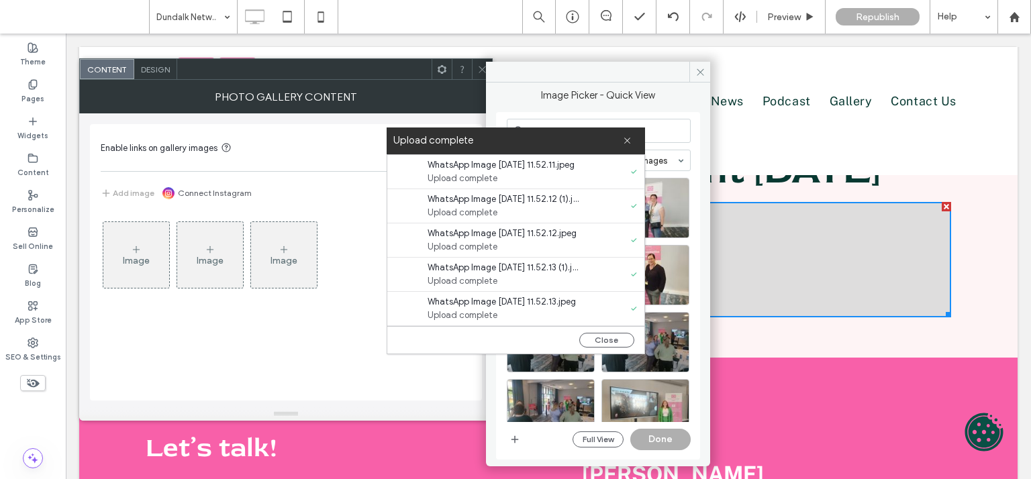
click at [482, 71] on icon at bounding box center [482, 69] width 10 height 10
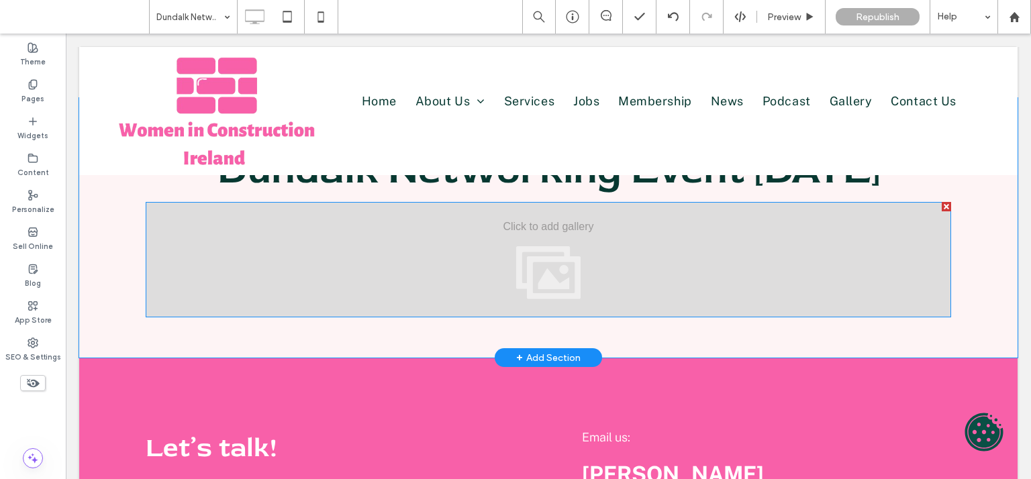
click at [442, 251] on div at bounding box center [548, 259] width 805 height 115
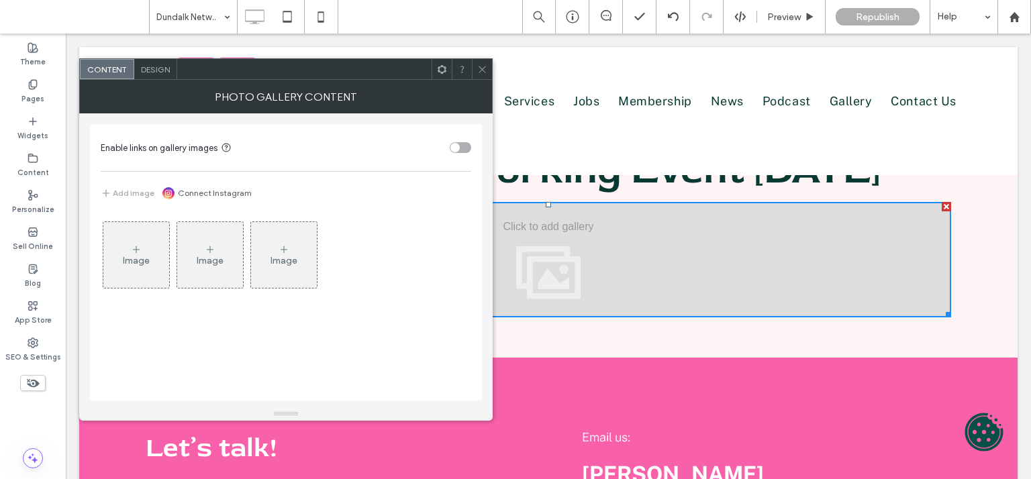
click at [136, 240] on div "Image" at bounding box center [136, 254] width 66 height 63
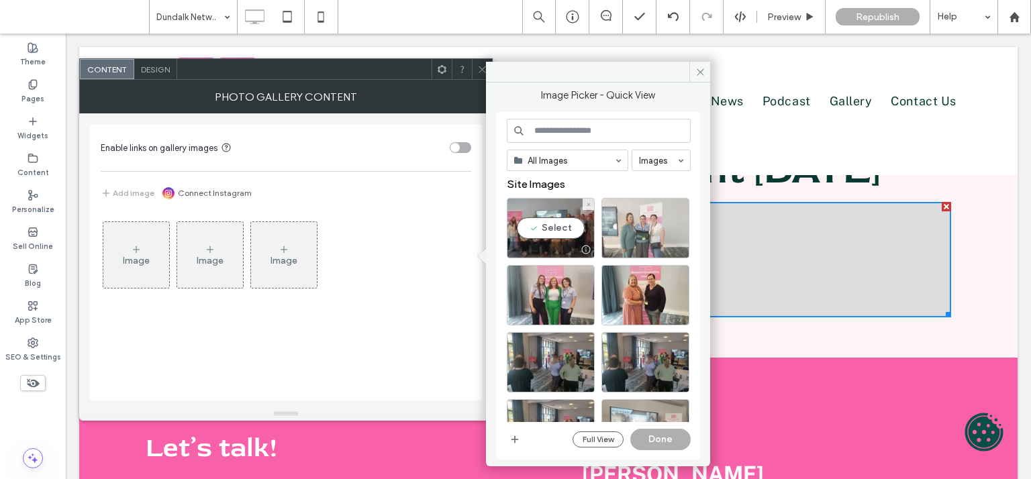
drag, startPoint x: 544, startPoint y: 221, endPoint x: 610, endPoint y: 224, distance: 66.5
click at [544, 221] on div "Select" at bounding box center [551, 228] width 88 height 60
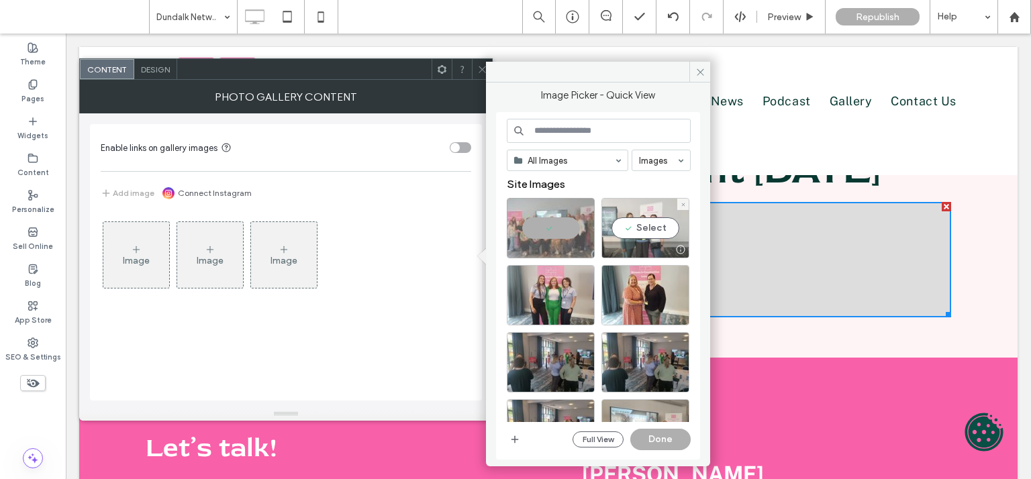
click at [635, 224] on div "Select" at bounding box center [645, 228] width 88 height 60
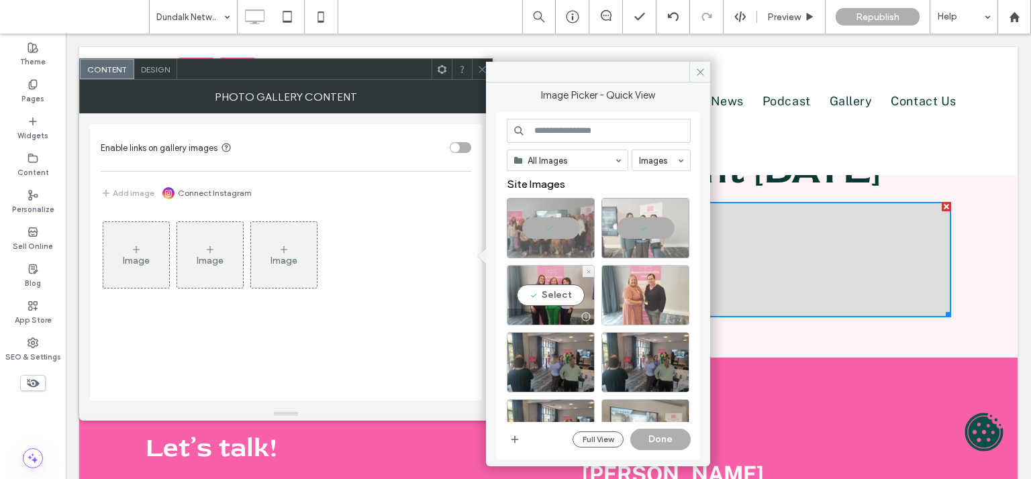
drag, startPoint x: 535, startPoint y: 296, endPoint x: 616, endPoint y: 303, distance: 80.9
click at [536, 296] on div "Select" at bounding box center [551, 295] width 88 height 60
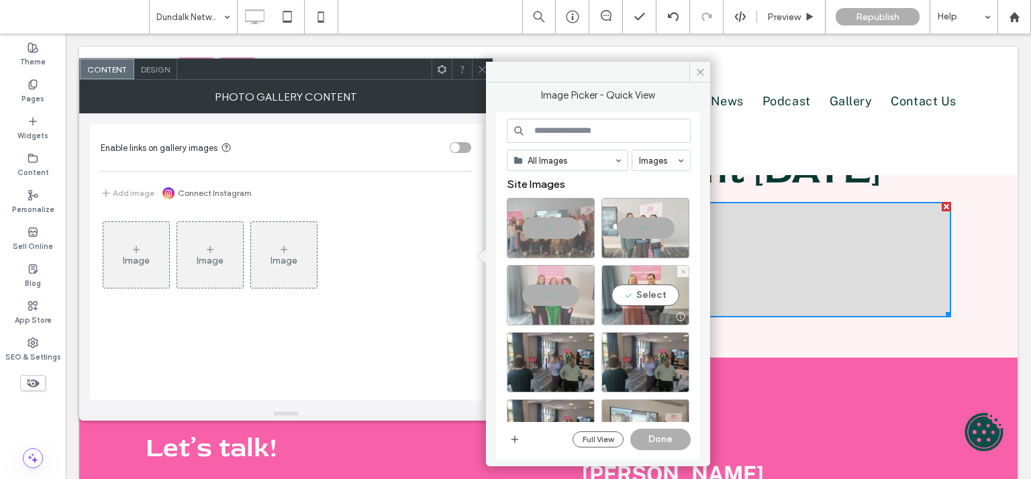
click at [635, 302] on div "Select" at bounding box center [645, 295] width 88 height 60
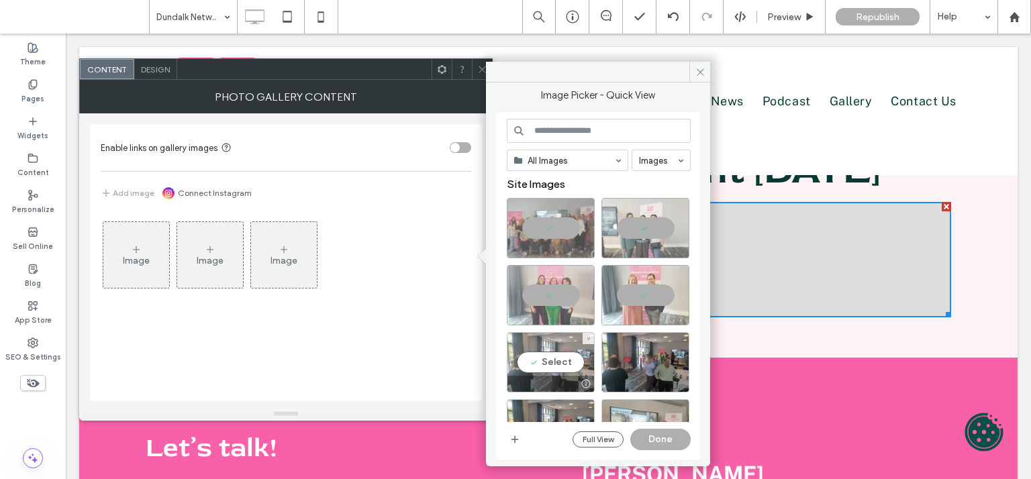
click at [536, 359] on div "Select" at bounding box center [551, 362] width 88 height 60
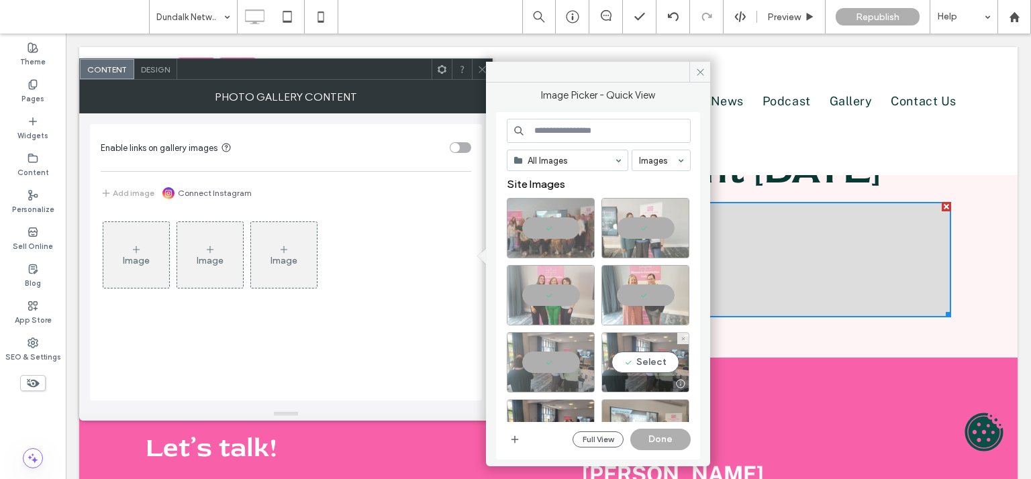
click at [653, 364] on div "Select" at bounding box center [645, 362] width 88 height 60
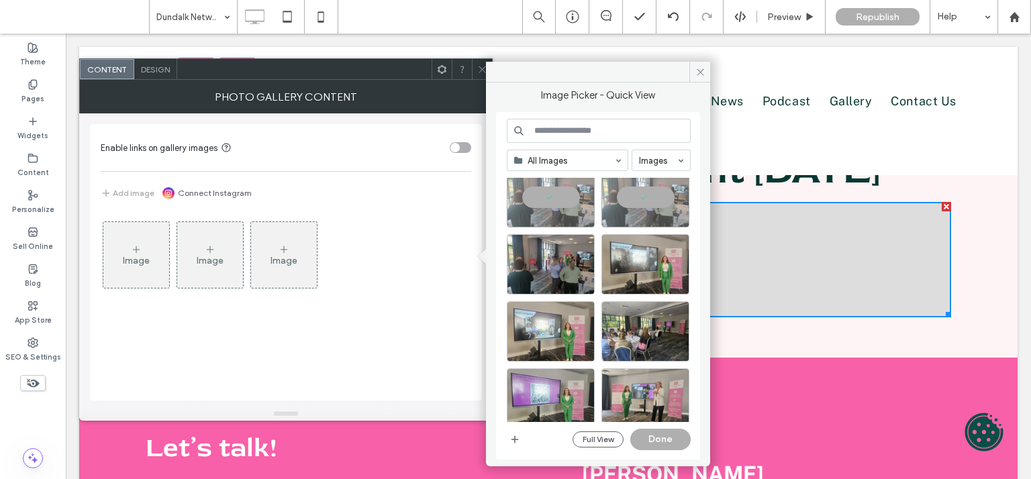
scroll to position [193, 0]
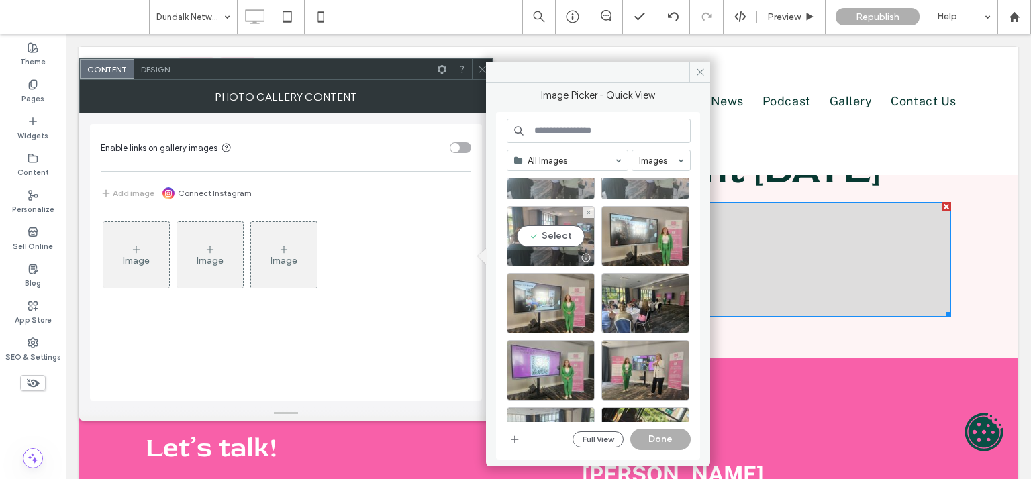
click at [562, 233] on div "Select" at bounding box center [551, 236] width 88 height 60
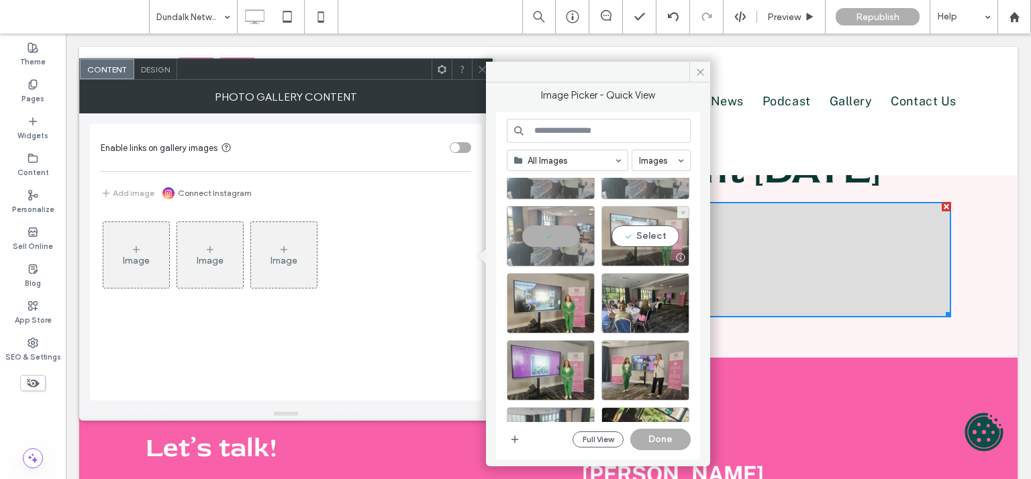
click at [652, 238] on div "Select" at bounding box center [645, 236] width 88 height 60
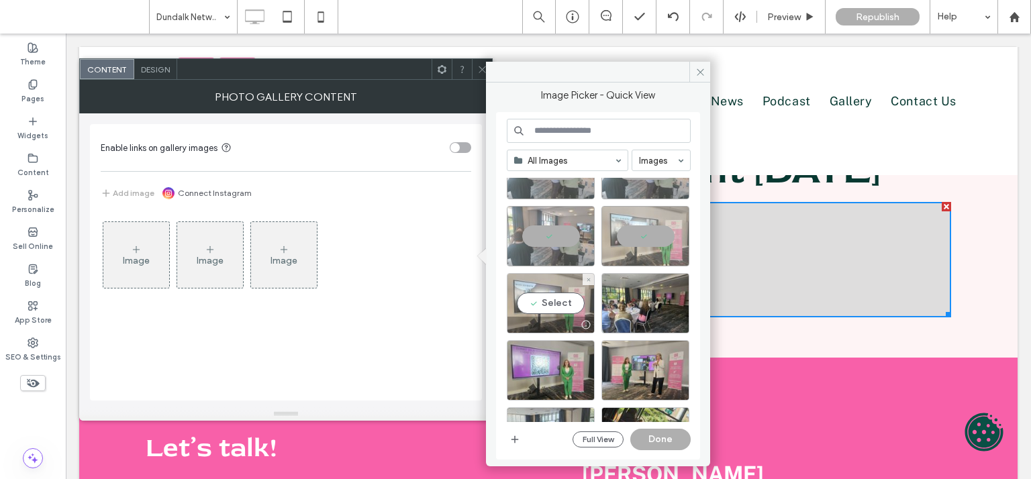
click at [545, 305] on div "Select" at bounding box center [551, 303] width 88 height 60
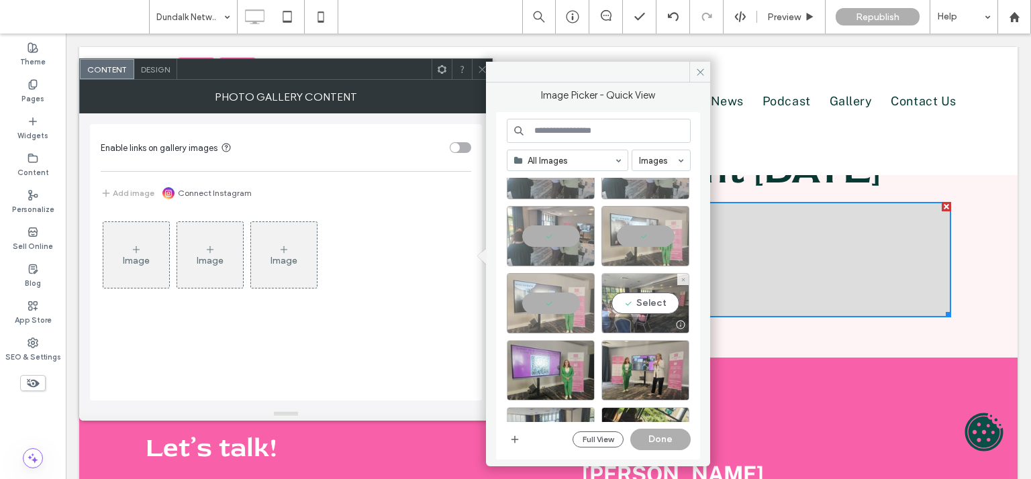
click at [664, 306] on div "Select" at bounding box center [645, 303] width 88 height 60
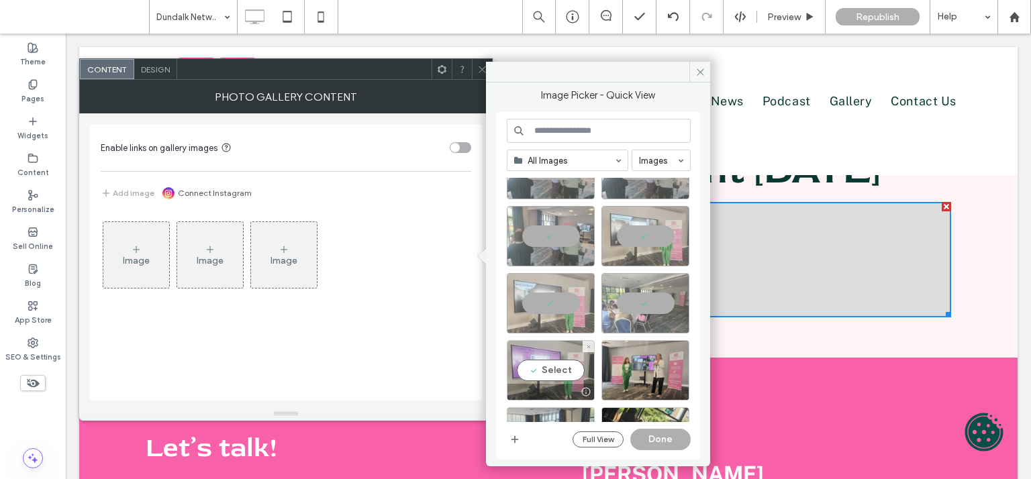
click at [555, 376] on div "Select" at bounding box center [551, 370] width 88 height 60
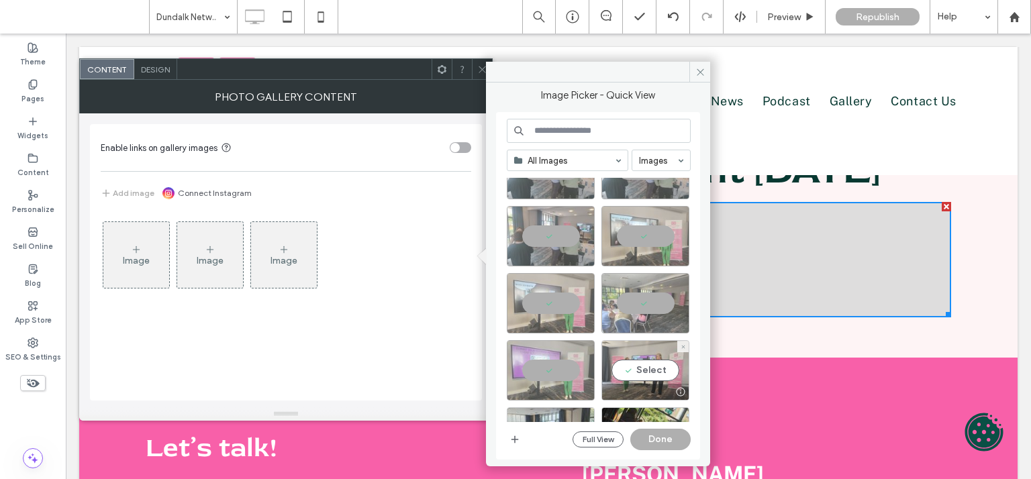
click at [653, 375] on div "Select" at bounding box center [645, 370] width 88 height 60
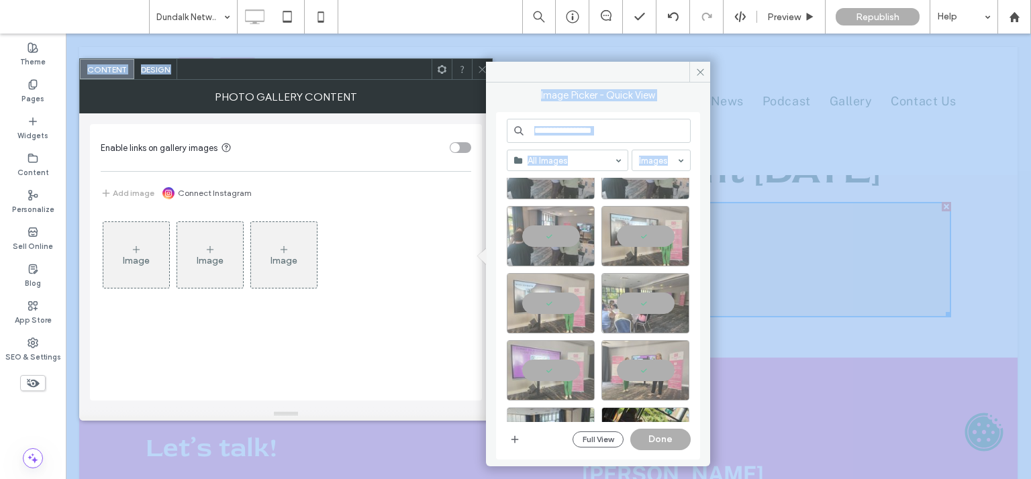
drag, startPoint x: 688, startPoint y: 268, endPoint x: 692, endPoint y: 283, distance: 15.8
click at [692, 284] on div "Site Images" at bounding box center [604, 300] width 194 height 244
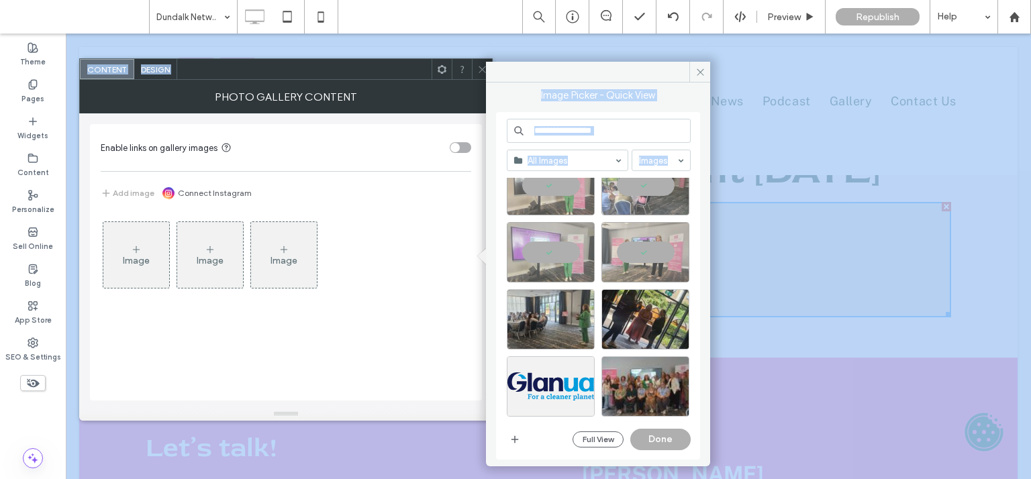
scroll to position [372, 0]
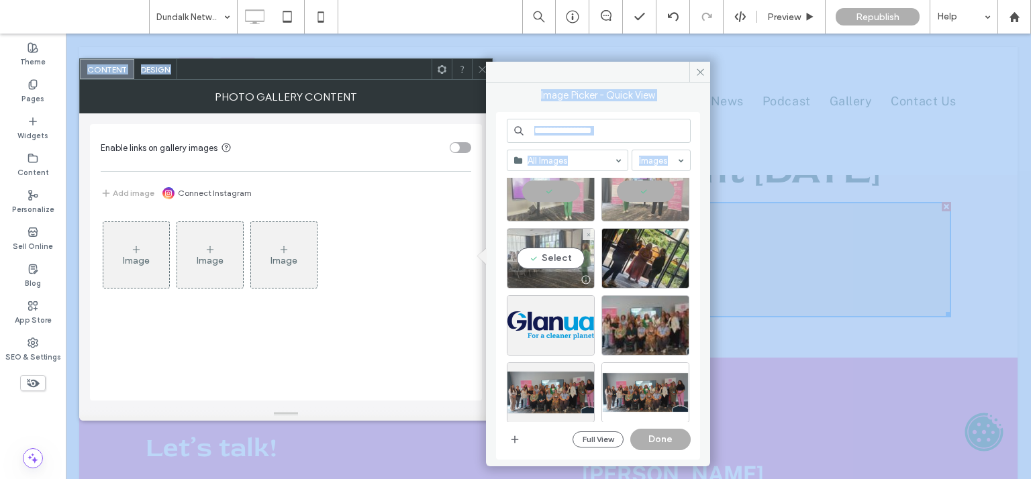
click at [554, 270] on div "Select" at bounding box center [551, 258] width 88 height 60
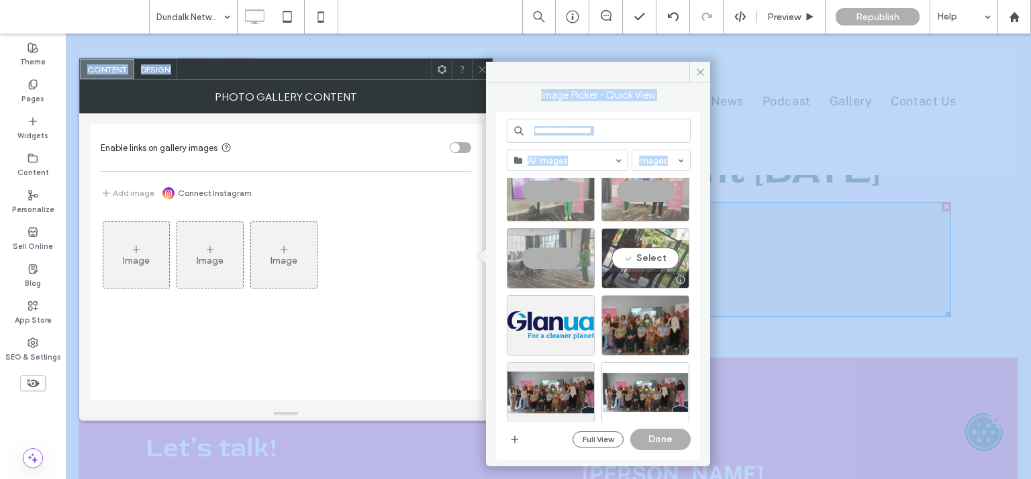
click at [624, 268] on div "Select" at bounding box center [645, 258] width 88 height 60
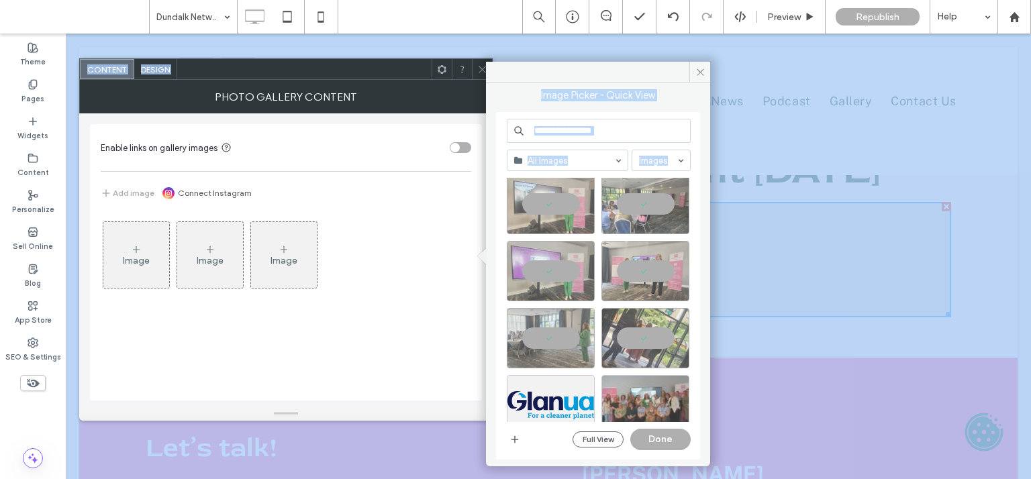
scroll to position [297, 0]
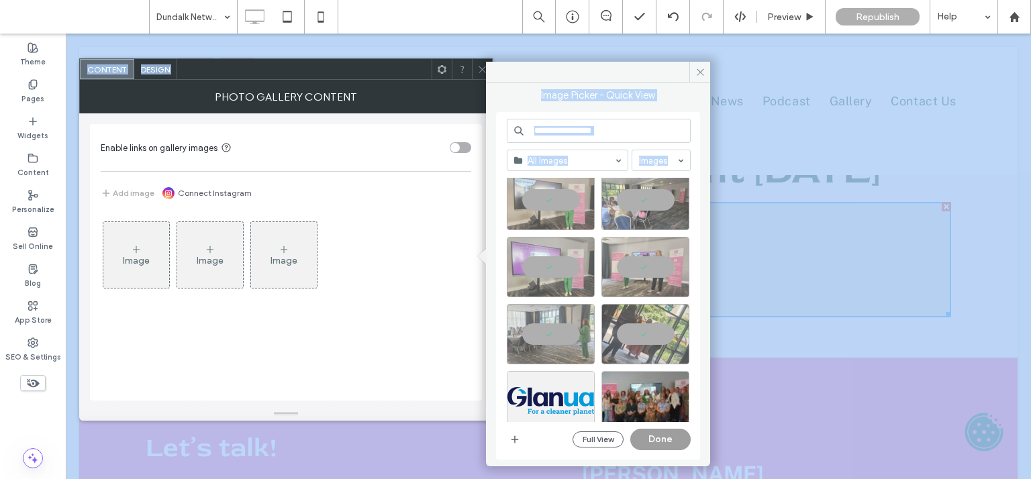
drag, startPoint x: 668, startPoint y: 435, endPoint x: 491, endPoint y: 223, distance: 276.8
click at [668, 435] on button "Done" at bounding box center [660, 439] width 60 height 21
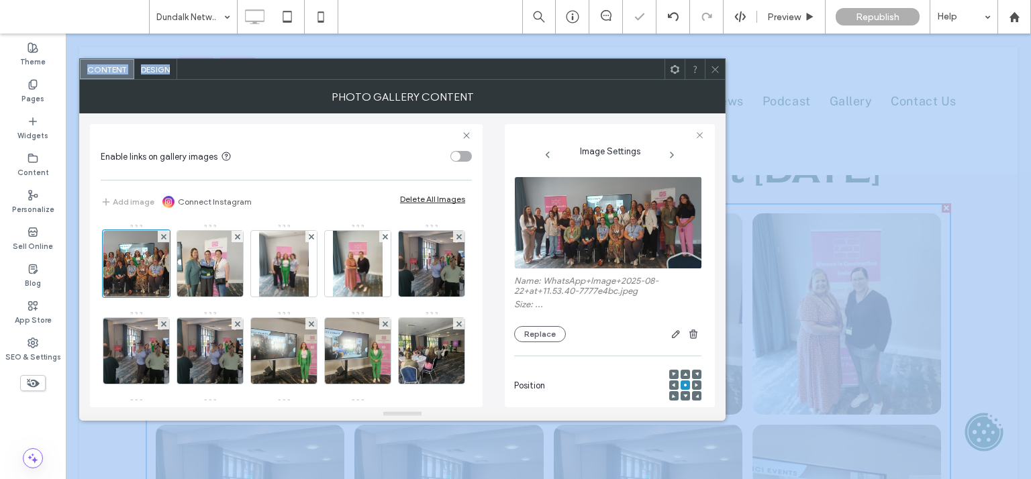
click at [717, 68] on icon at bounding box center [715, 69] width 10 height 10
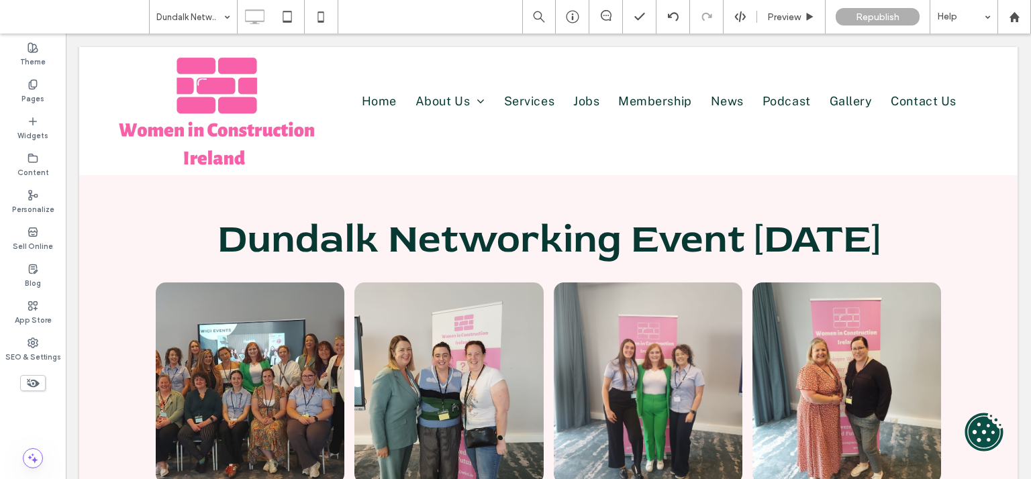
scroll to position [0, 0]
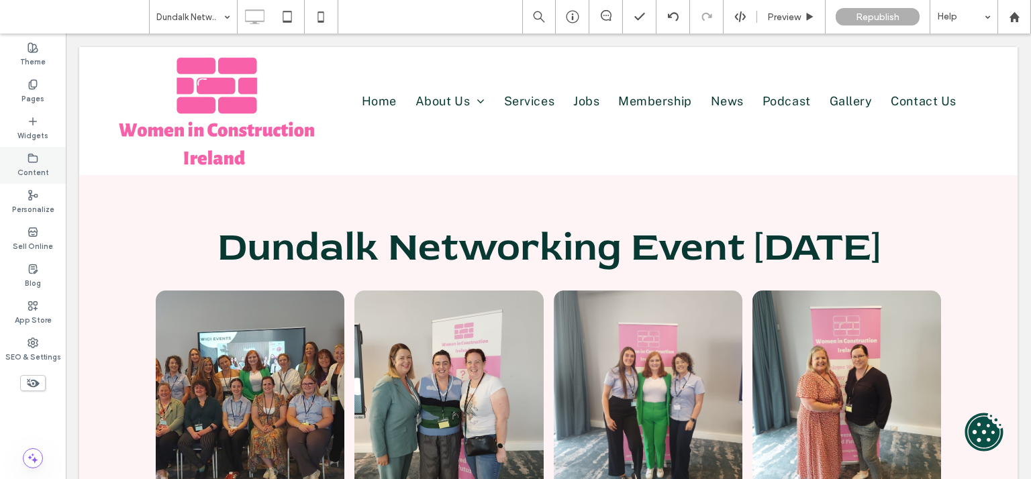
click at [46, 176] on label "Content" at bounding box center [33, 171] width 32 height 15
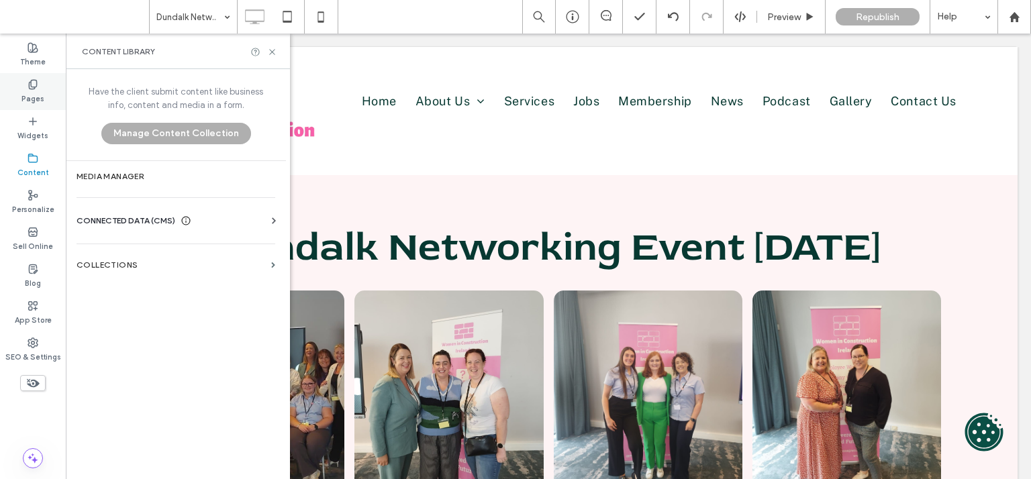
click at [41, 92] on label "Pages" at bounding box center [32, 97] width 23 height 15
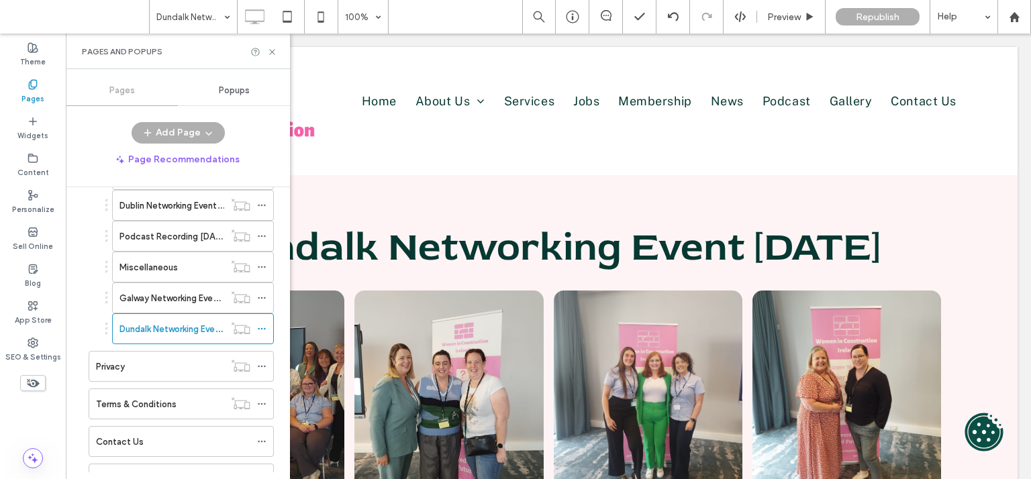
scroll to position [605, 0]
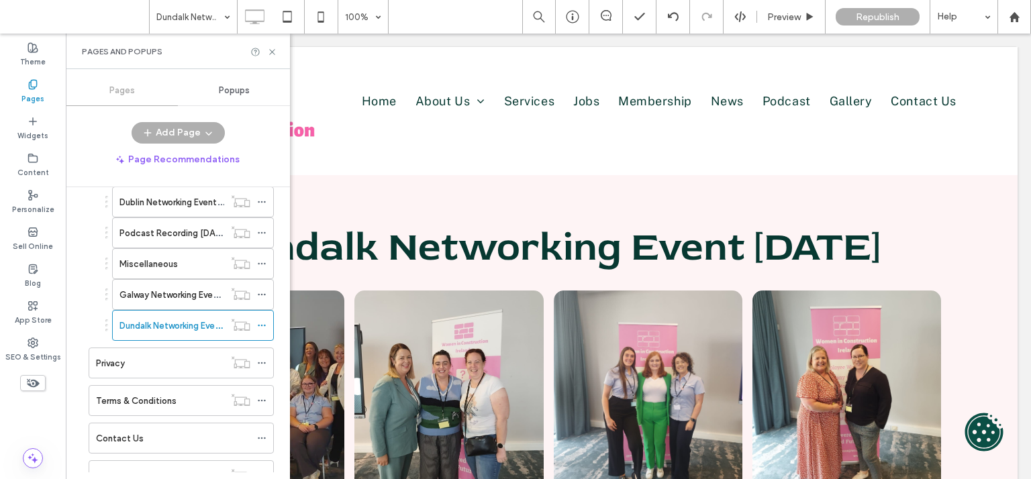
drag, startPoint x: 284, startPoint y: 259, endPoint x: 225, endPoint y: 401, distance: 153.1
click at [259, 321] on icon at bounding box center [261, 325] width 9 height 9
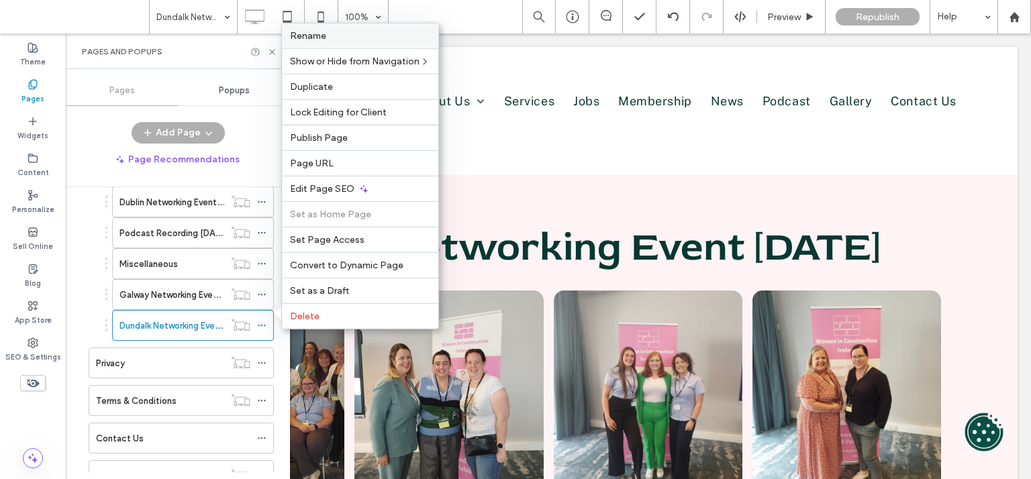
click at [352, 40] on label "Rename" at bounding box center [360, 35] width 140 height 11
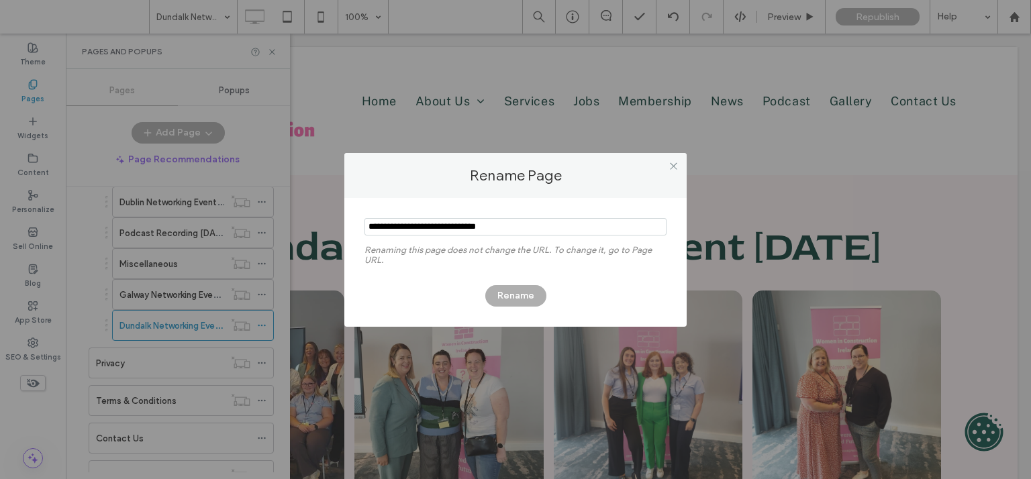
click at [527, 229] on input "notEmpty" at bounding box center [515, 226] width 302 height 17
type input "**********"
click at [562, 279] on div "Rename" at bounding box center [515, 289] width 302 height 35
click at [511, 292] on button "Rename" at bounding box center [515, 295] width 61 height 21
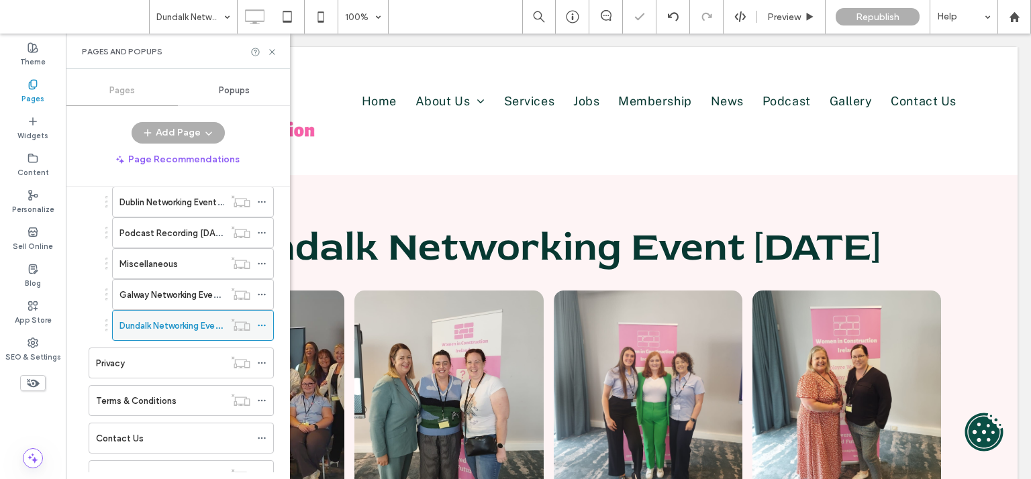
click at [259, 321] on icon at bounding box center [261, 325] width 9 height 9
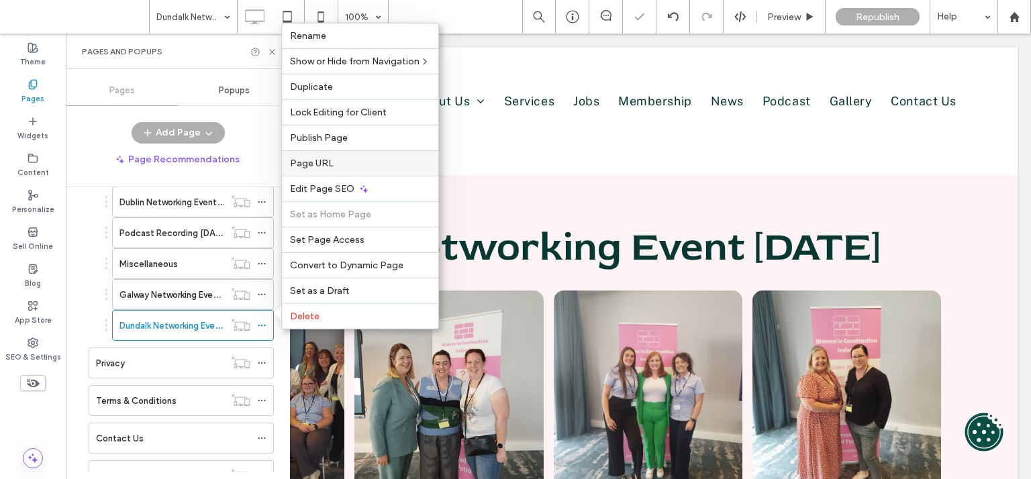
click at [345, 160] on label "Page URL" at bounding box center [360, 163] width 140 height 11
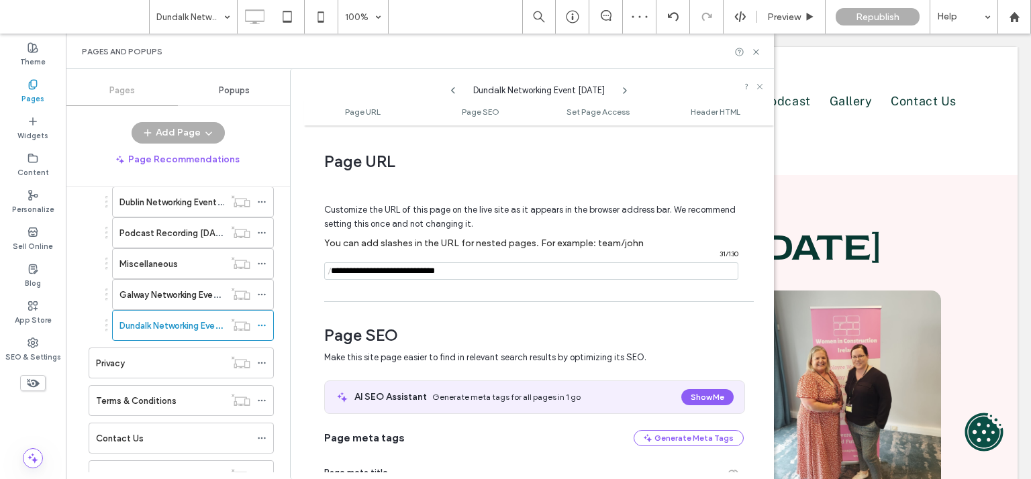
click at [493, 276] on input "notEmpty" at bounding box center [531, 270] width 414 height 17
type input "**********"
click at [758, 52] on div at bounding box center [515, 239] width 1031 height 479
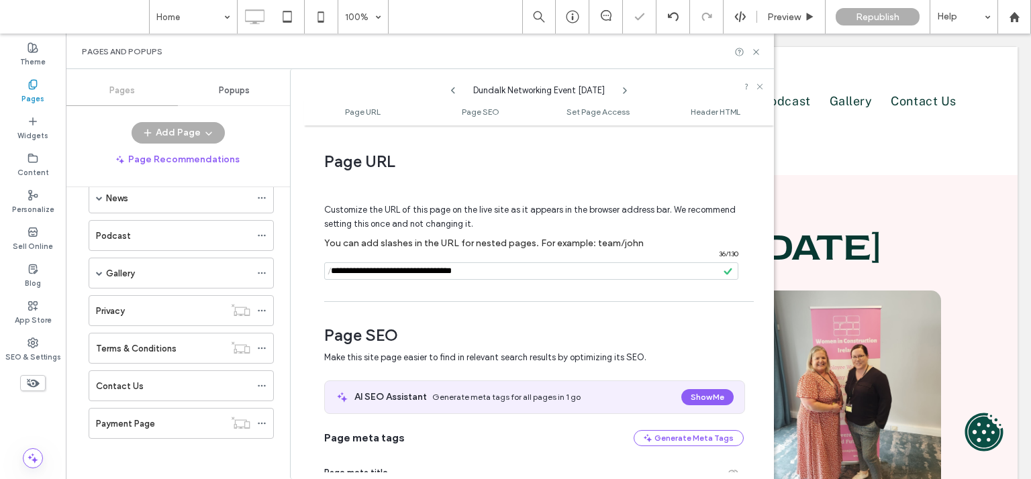
scroll to position [435, 0]
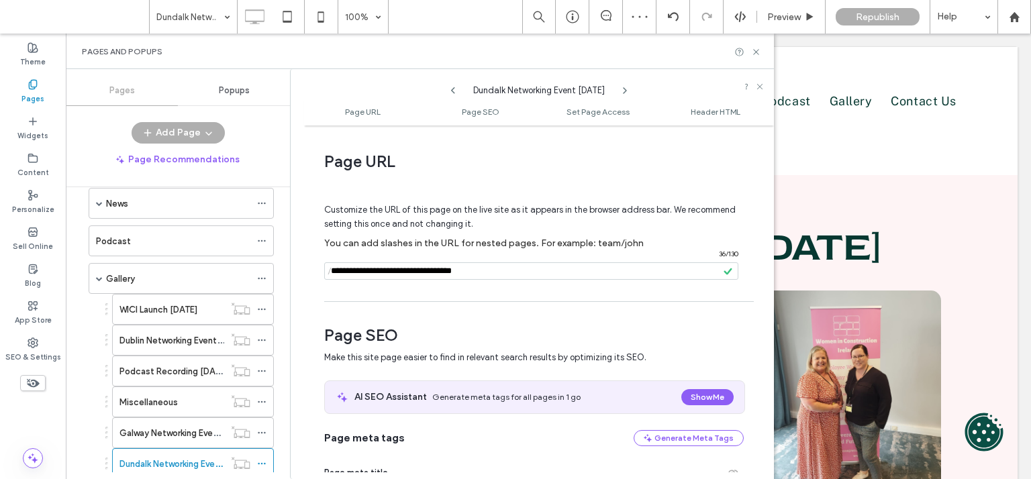
drag, startPoint x: 754, startPoint y: 51, endPoint x: 964, endPoint y: 99, distance: 216.2
click at [754, 51] on icon at bounding box center [756, 52] width 10 height 10
